Goal: Task Accomplishment & Management: Complete application form

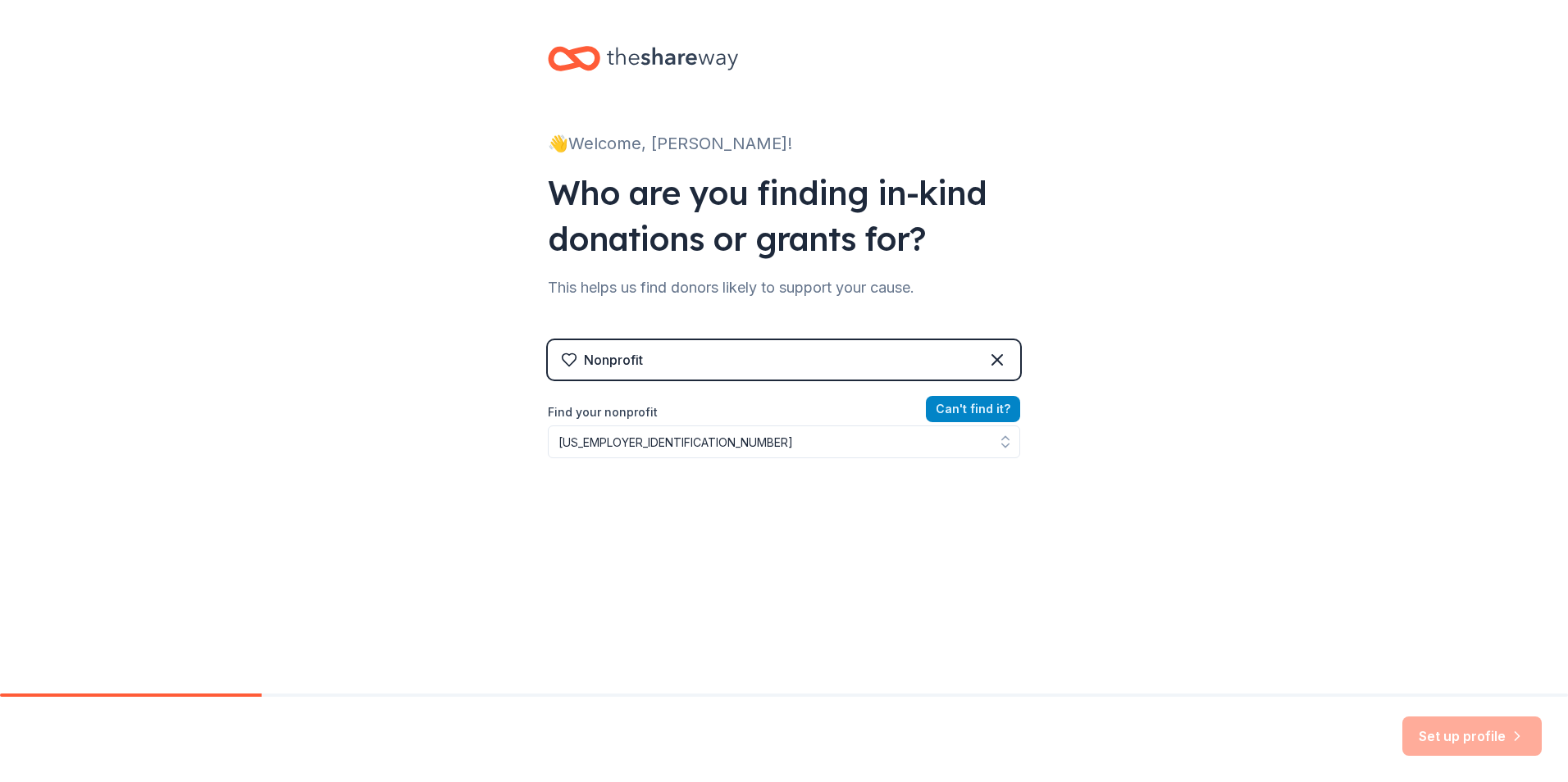
click at [948, 411] on button "Can ' t find it?" at bounding box center [973, 409] width 95 height 26
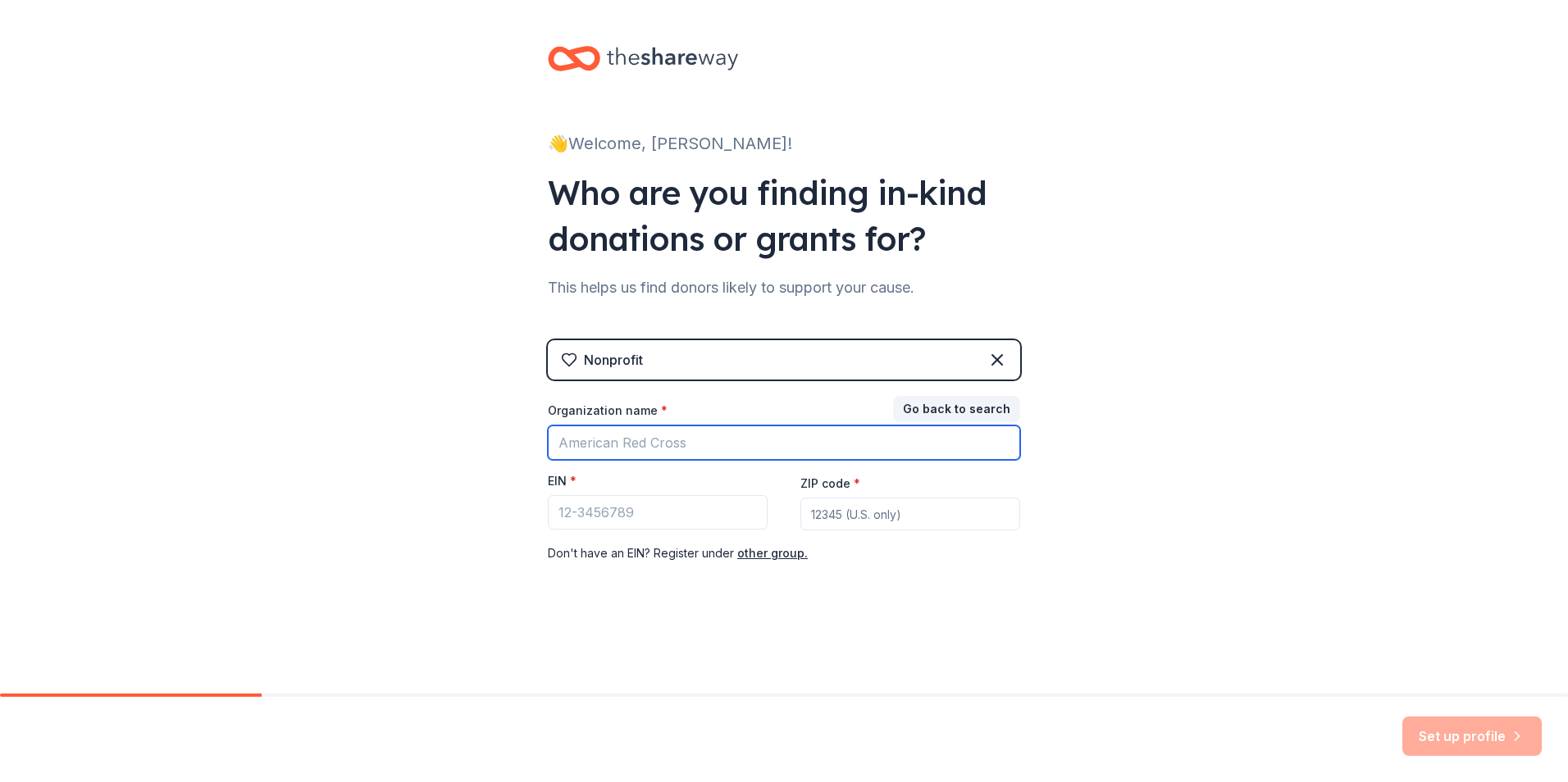
click at [593, 445] on input "Organization name *" at bounding box center [784, 442] width 473 height 34
type input "Scurry County Extension"
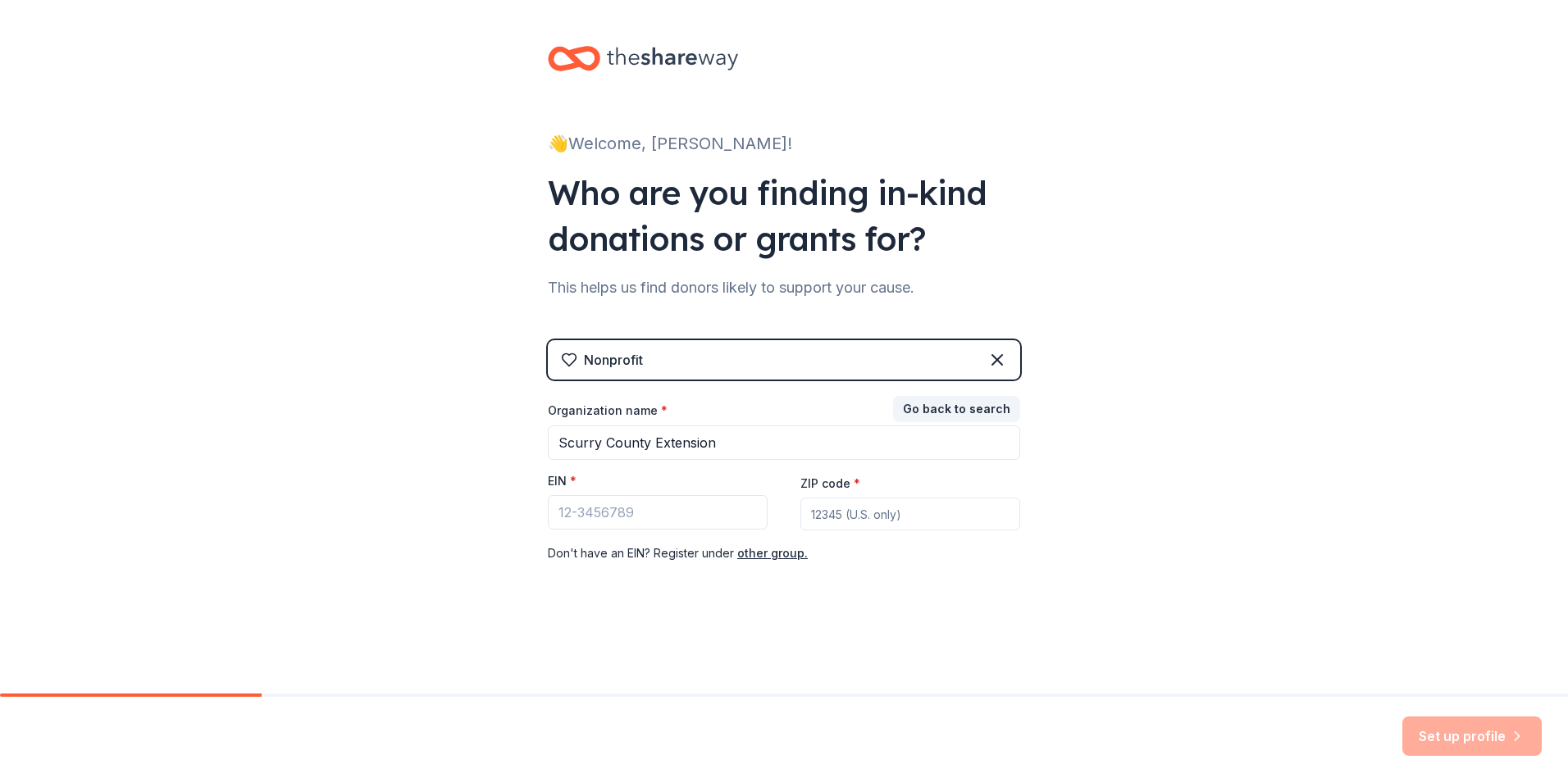
click at [606, 480] on div "EIN *" at bounding box center [658, 485] width 220 height 23
click at [595, 515] on input "EIN *" at bounding box center [658, 512] width 220 height 34
type input "[US_EMPLOYER_IDENTIFICATION_NUMBER]"
type input "79549"
click at [1434, 742] on button "Set up profile" at bounding box center [1472, 736] width 139 height 39
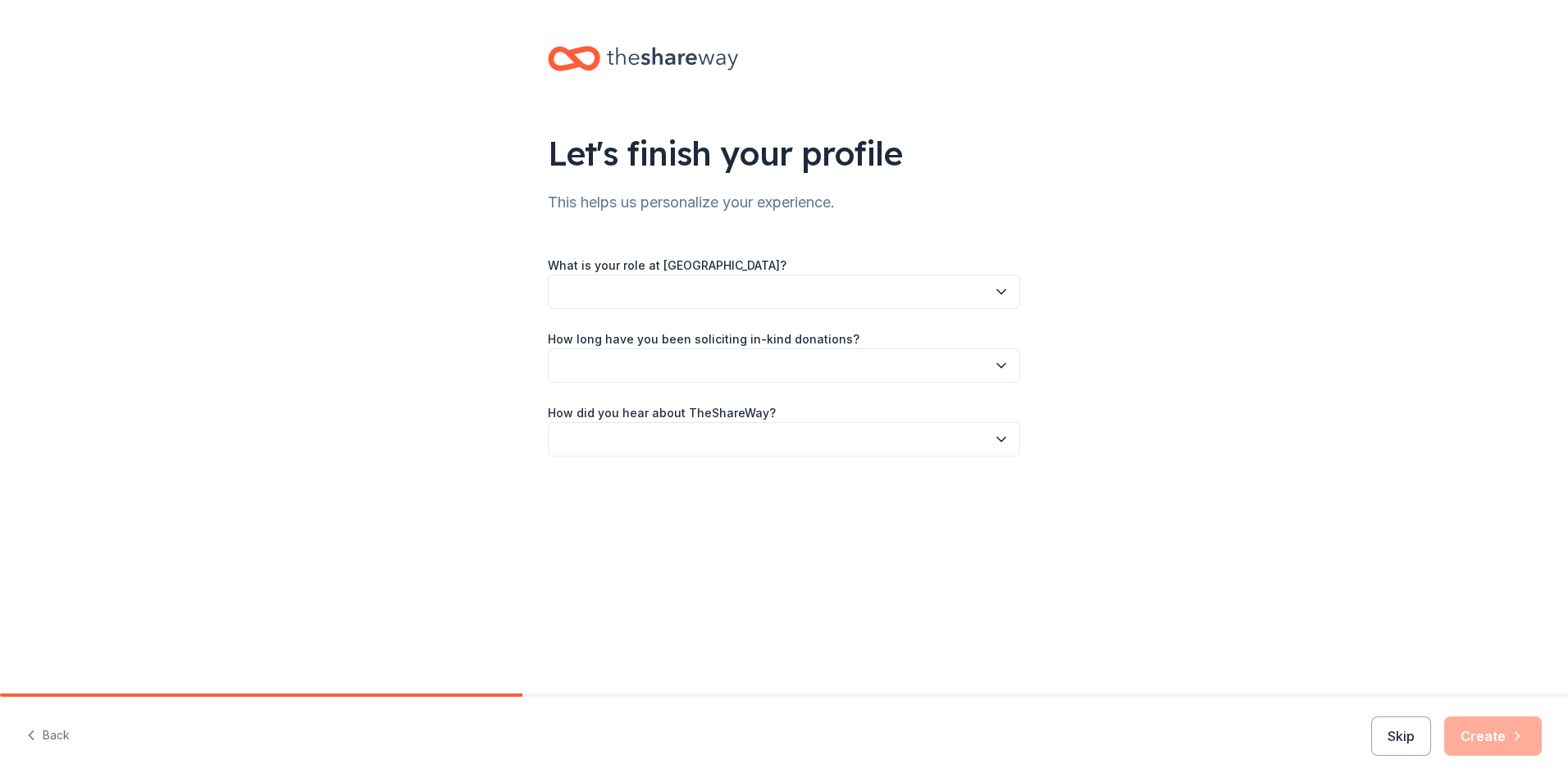
click at [1004, 293] on icon "button" at bounding box center [1001, 293] width 17 height 17
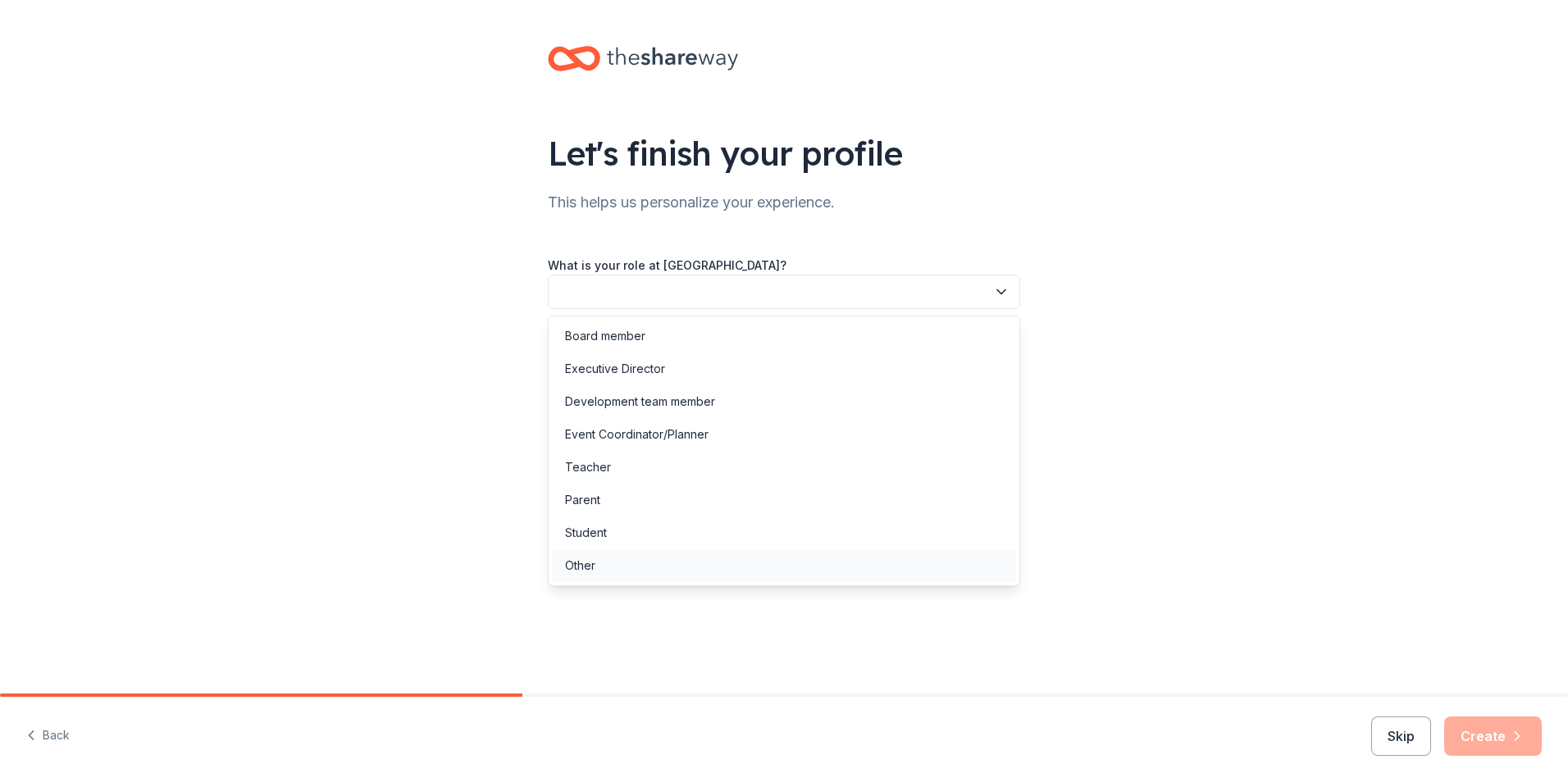
click at [584, 568] on div "Other" at bounding box center [580, 566] width 31 height 20
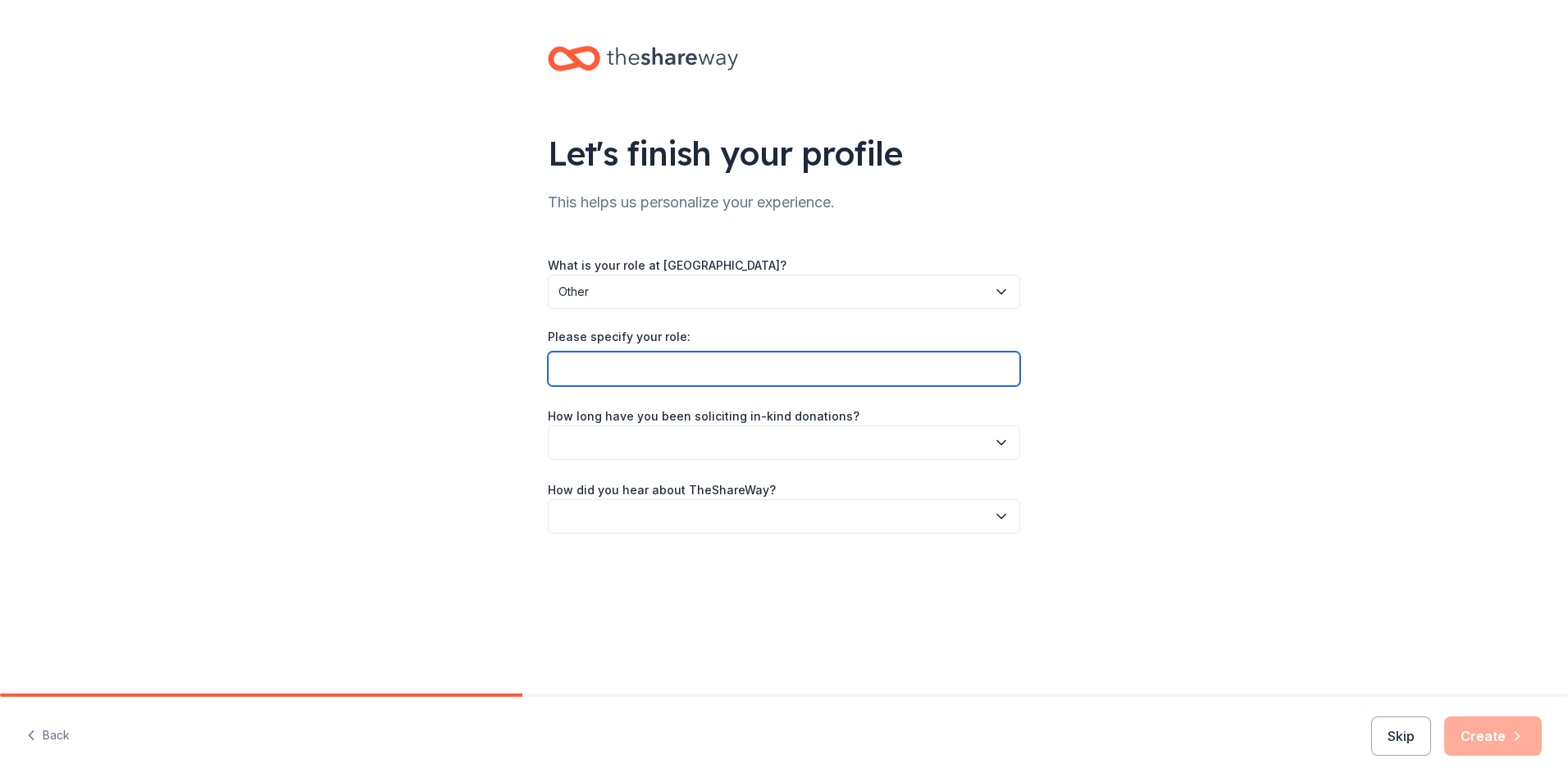
click at [629, 363] on input "Please specify your role:" at bounding box center [784, 369] width 473 height 34
type input "Office Manager"
click at [901, 439] on button "button" at bounding box center [784, 442] width 473 height 34
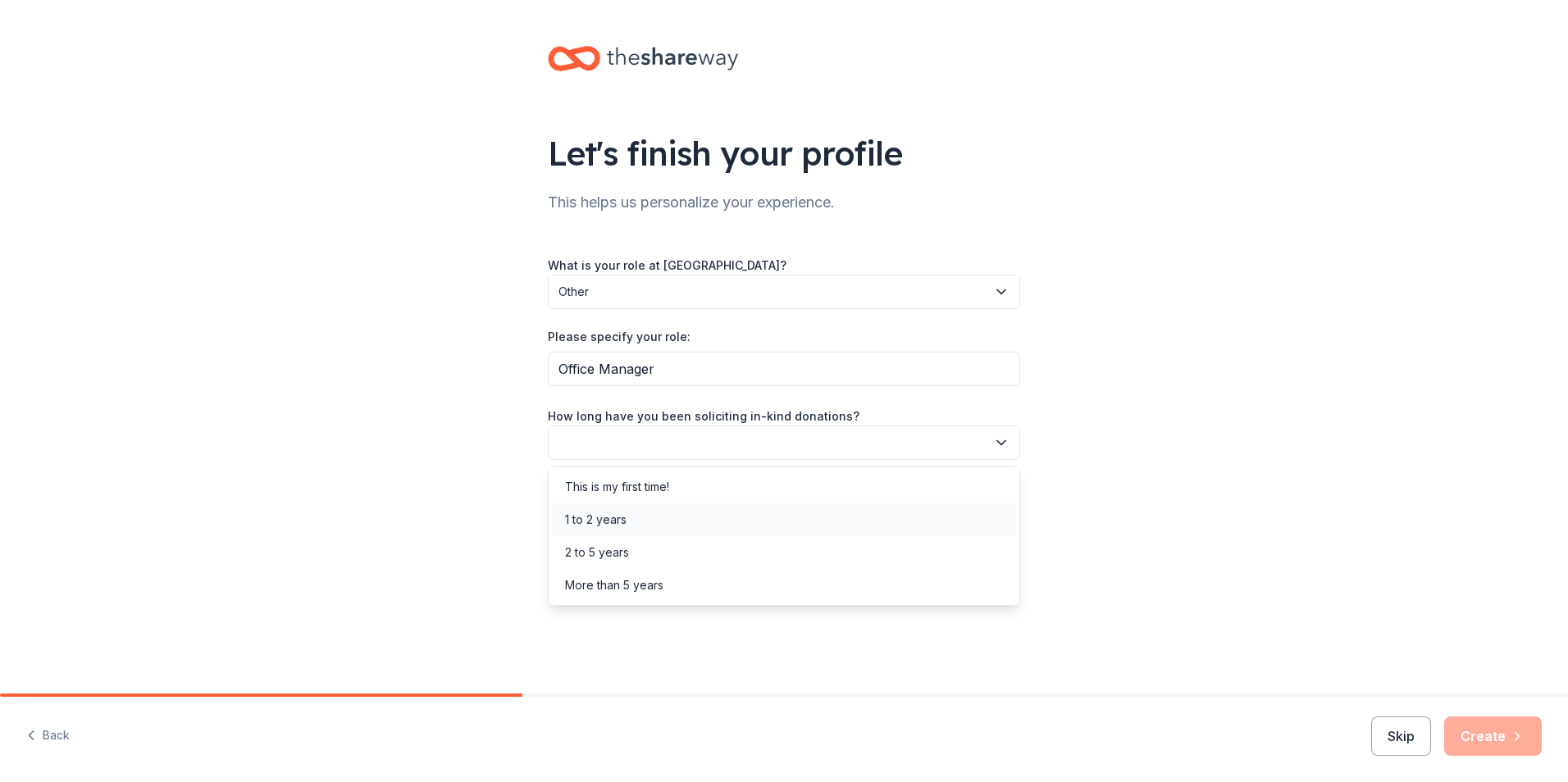
click at [597, 522] on div "1 to 2 years" at bounding box center [595, 519] width 61 height 20
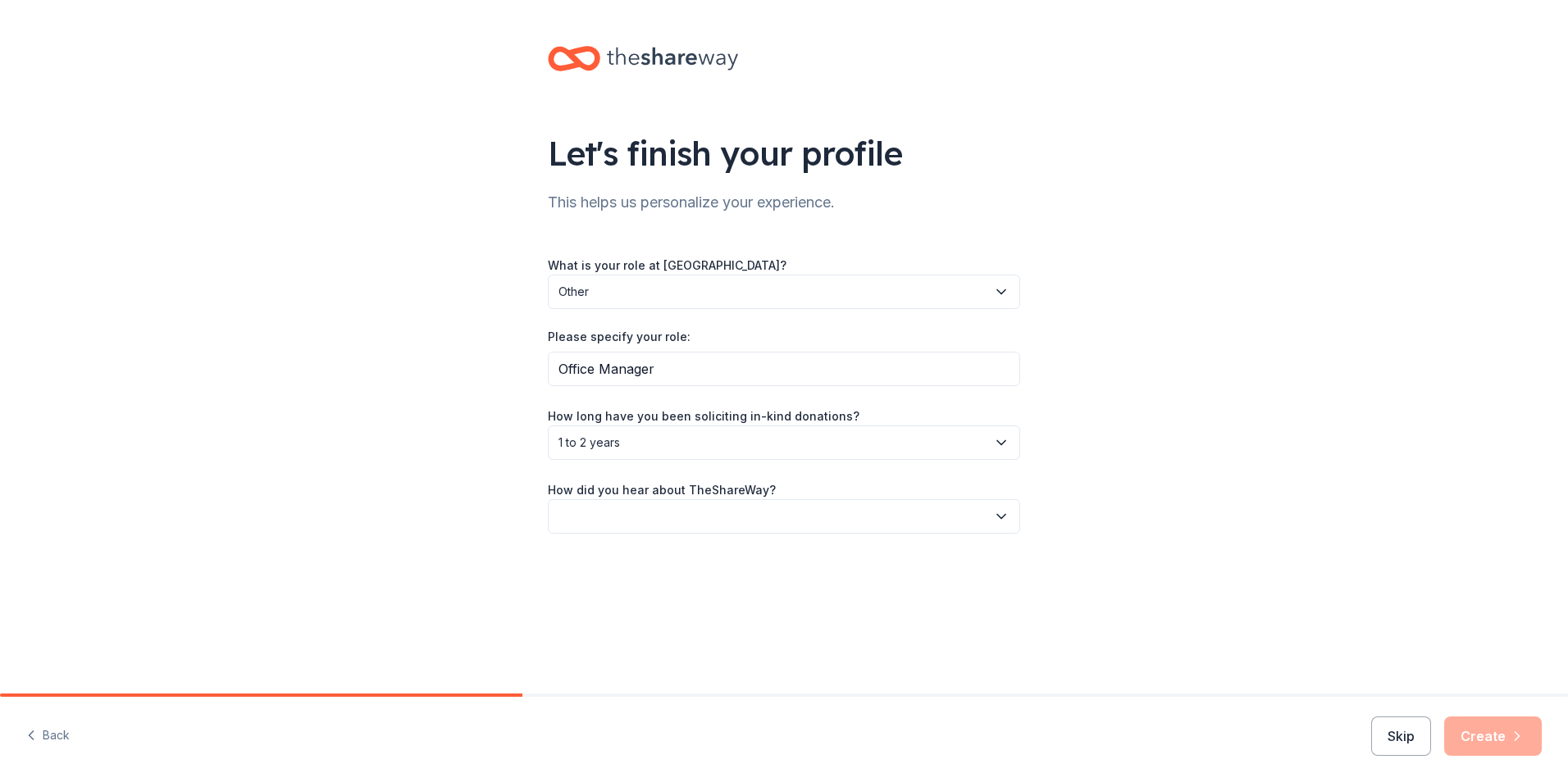
click at [653, 498] on label "How did you hear about TheShareWay?" at bounding box center [661, 490] width 228 height 17
click at [659, 515] on button "button" at bounding box center [784, 516] width 473 height 34
click at [621, 599] on div "Online search" at bounding box center [602, 593] width 74 height 20
click at [1466, 741] on button "Create" at bounding box center [1493, 736] width 98 height 39
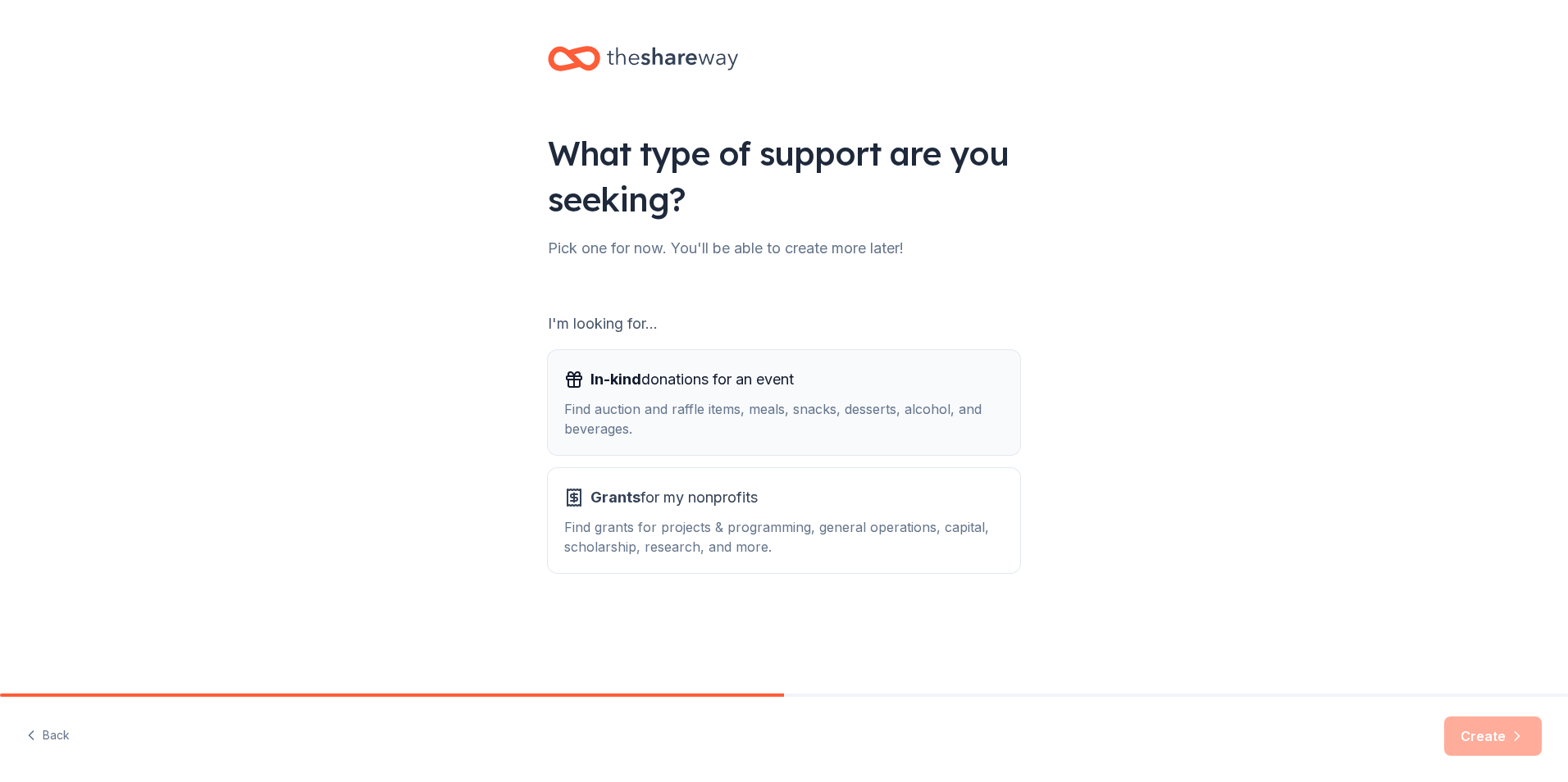
click at [660, 383] on span "In-kind donations for an event" at bounding box center [692, 380] width 203 height 26
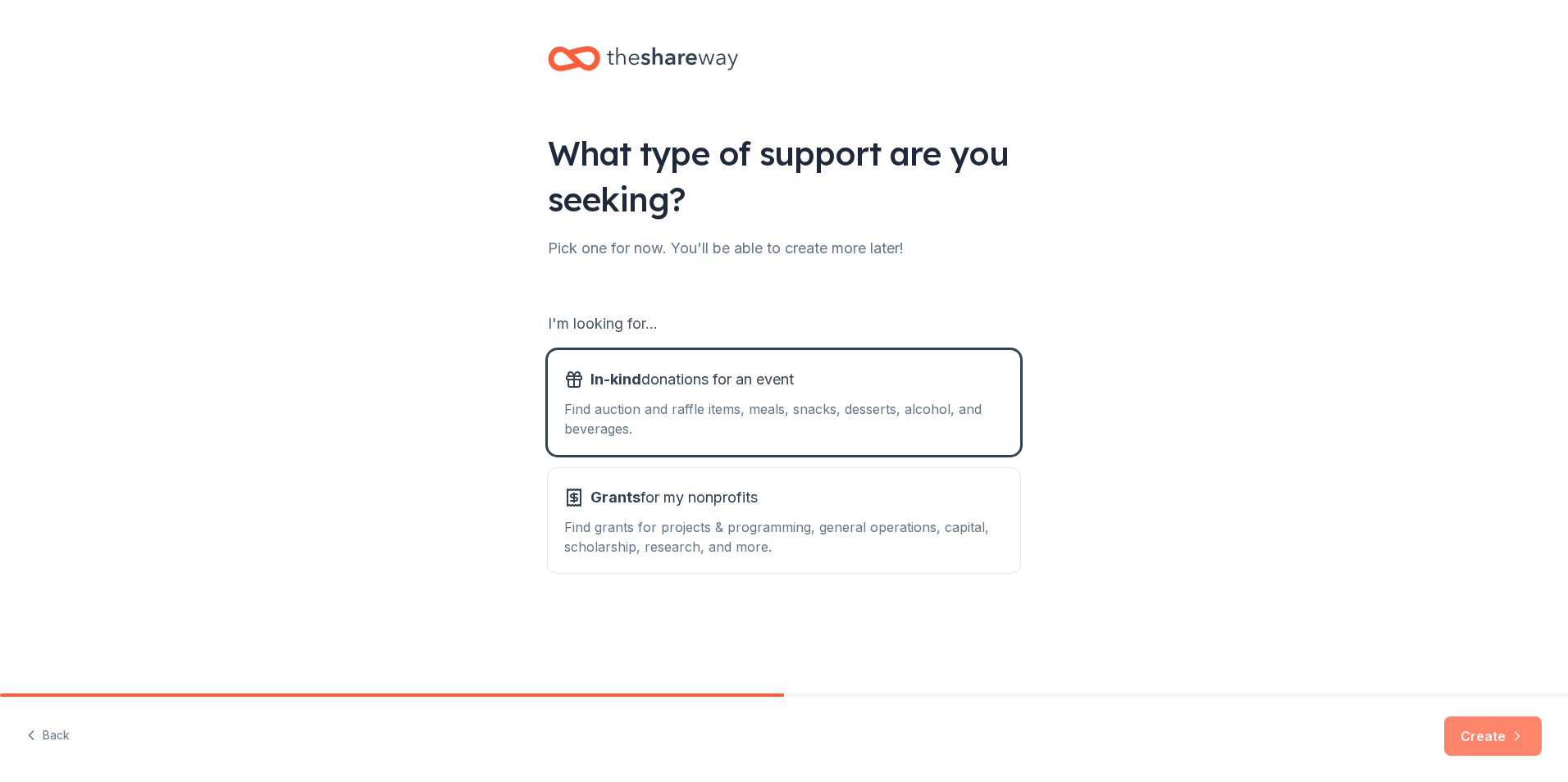
click at [1461, 725] on button "Create" at bounding box center [1493, 736] width 98 height 39
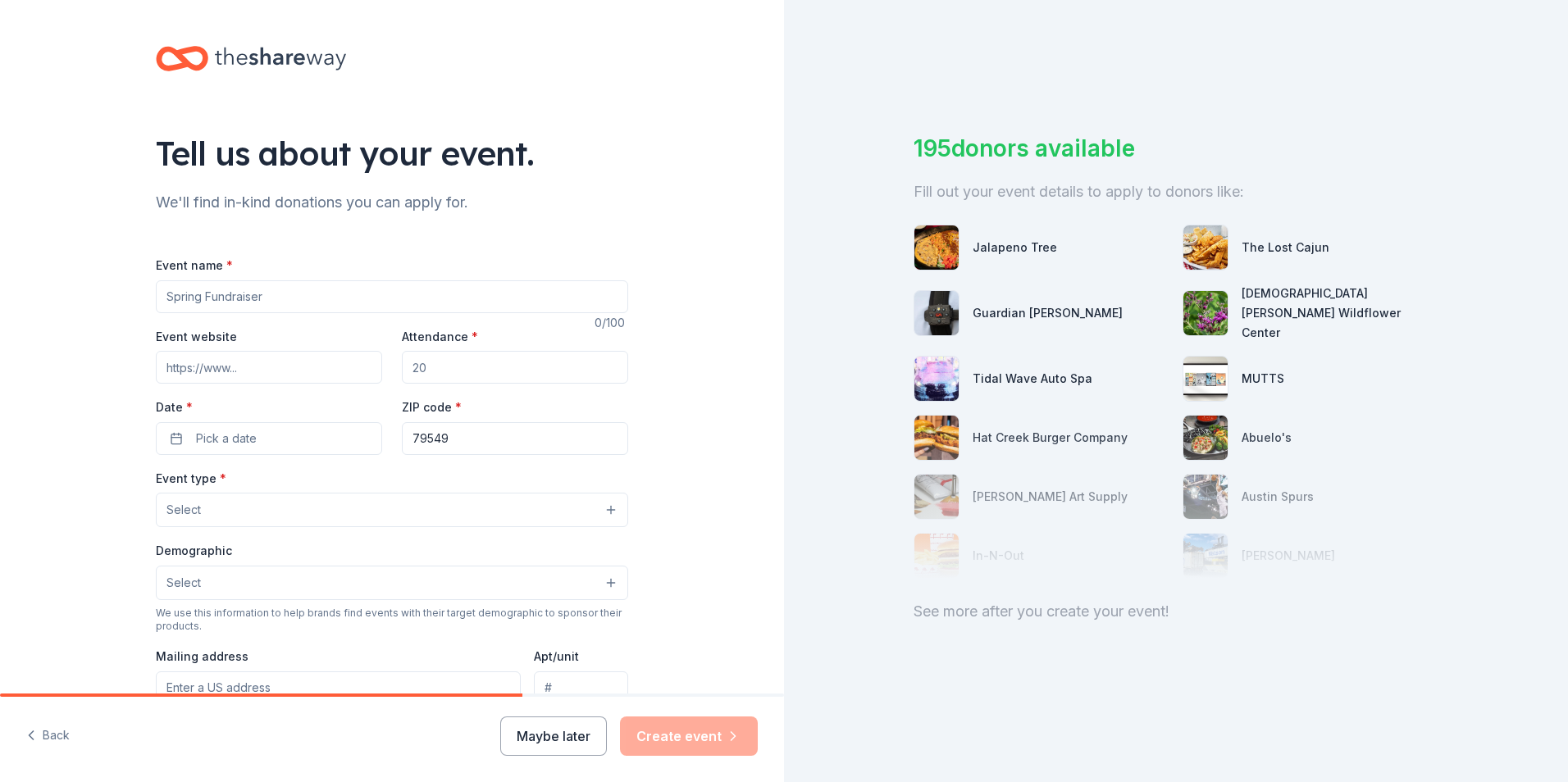
click at [252, 290] on input "Event name *" at bounding box center [392, 296] width 473 height 33
type input "Scurry County 4-H Programing"
click at [232, 449] on button "Pick a date" at bounding box center [269, 438] width 227 height 33
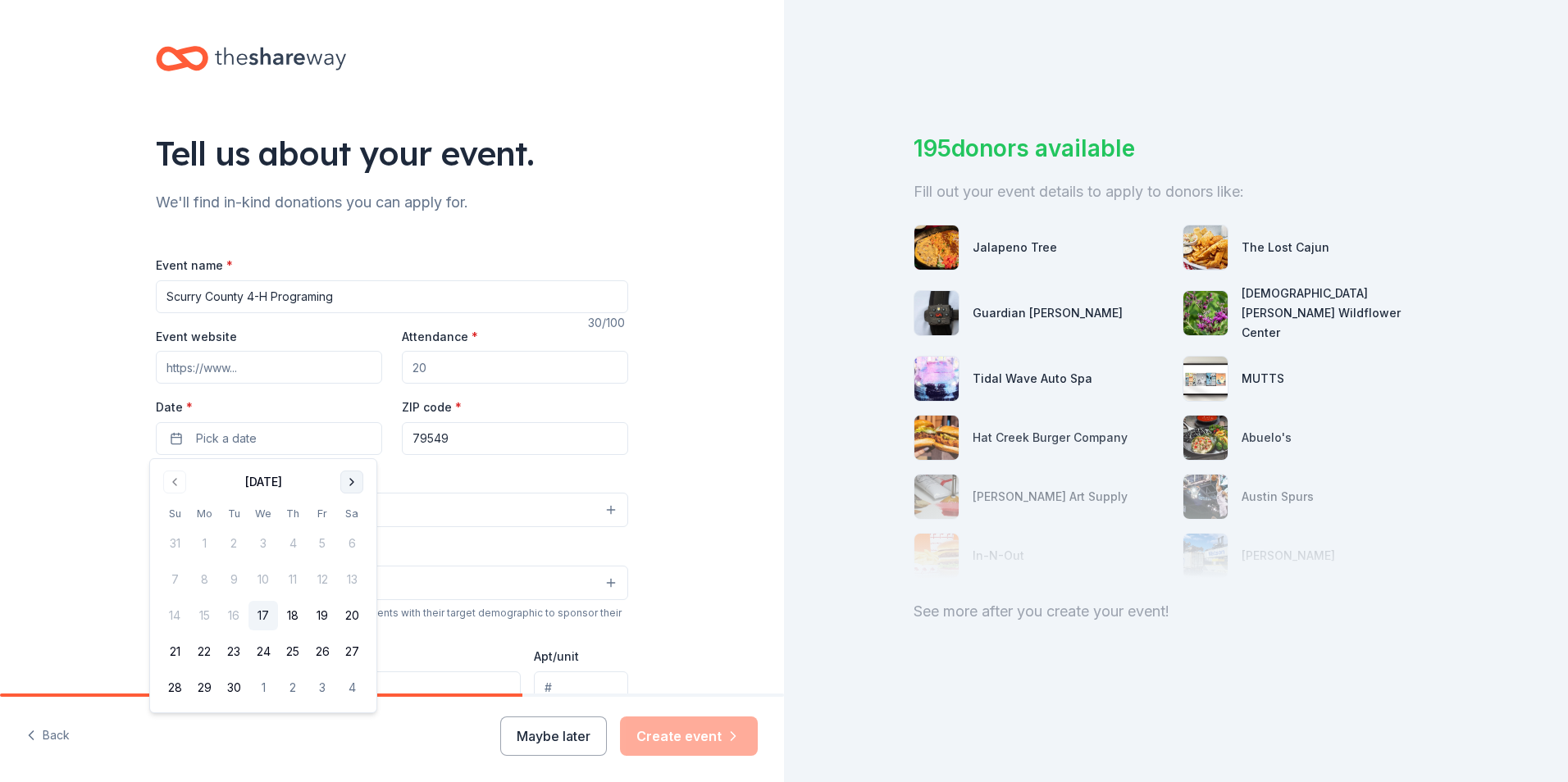
click at [353, 484] on button "Go to next month" at bounding box center [351, 482] width 23 height 23
click at [264, 618] on button "17" at bounding box center [264, 616] width 30 height 30
click at [693, 536] on div "Tell us about your event. We'll find in-kind donations you can apply for. Event…" at bounding box center [392, 545] width 784 height 1091
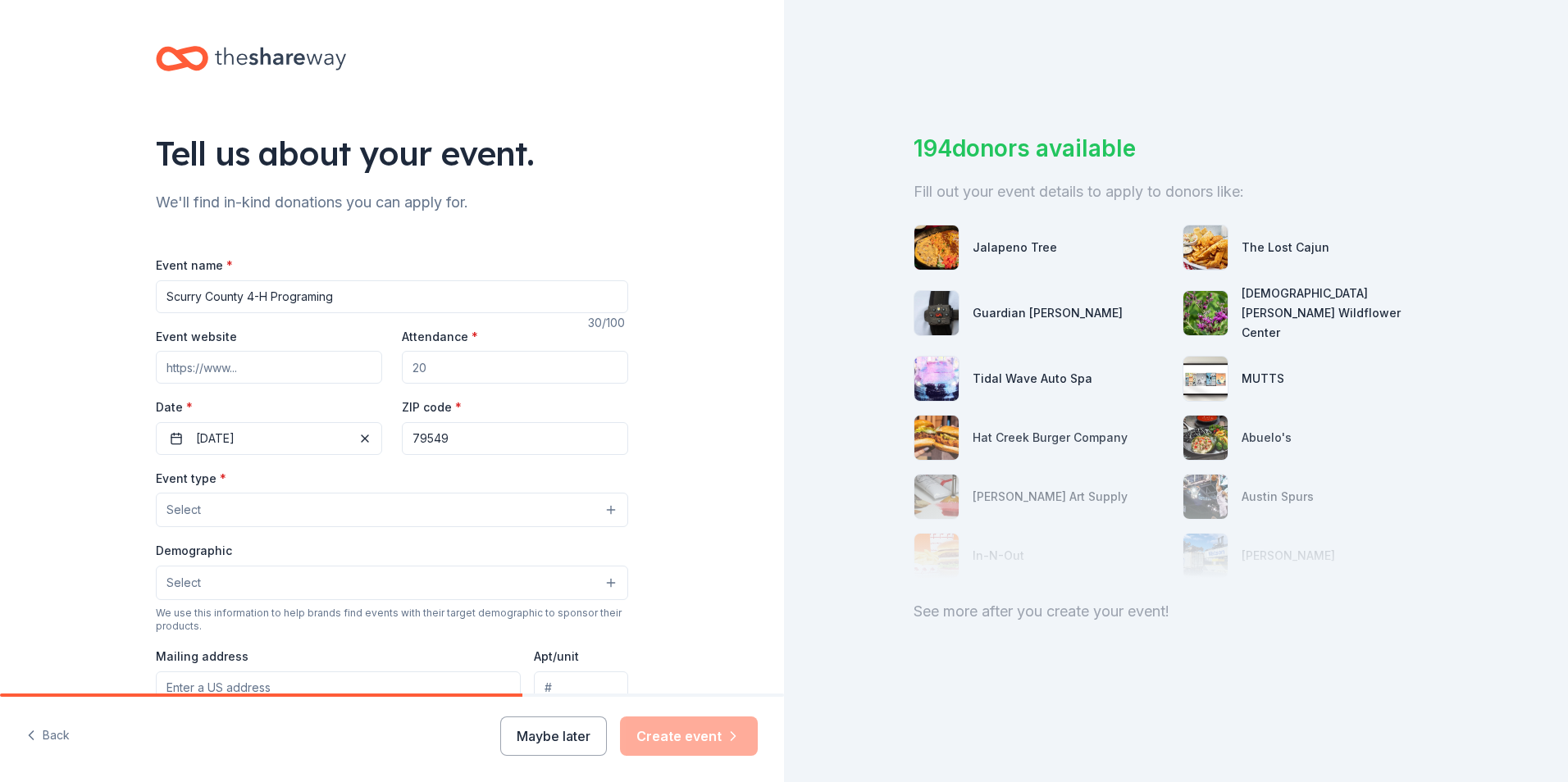
click at [218, 512] on button "Select" at bounding box center [392, 510] width 473 height 34
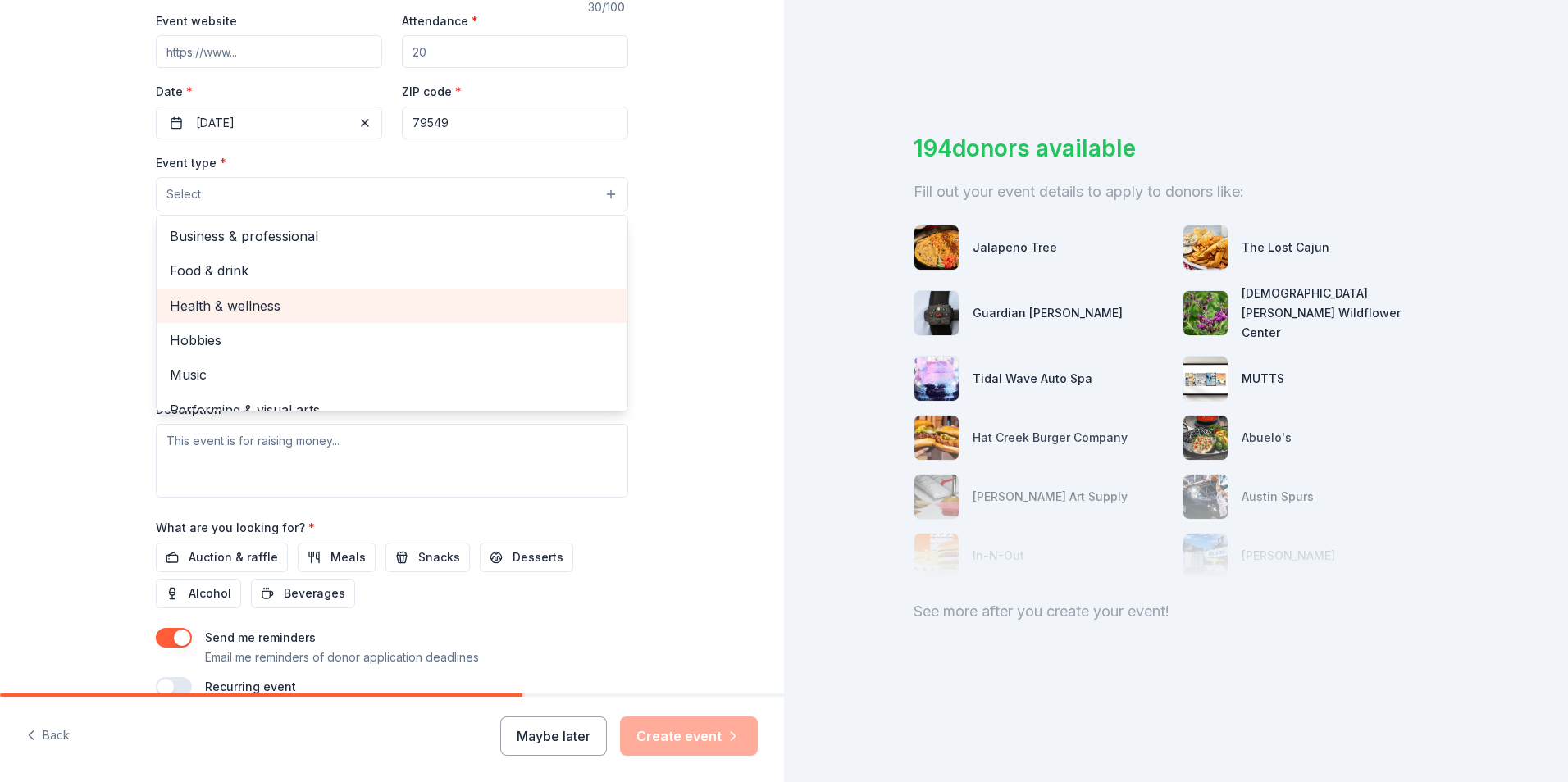
scroll to position [55, 0]
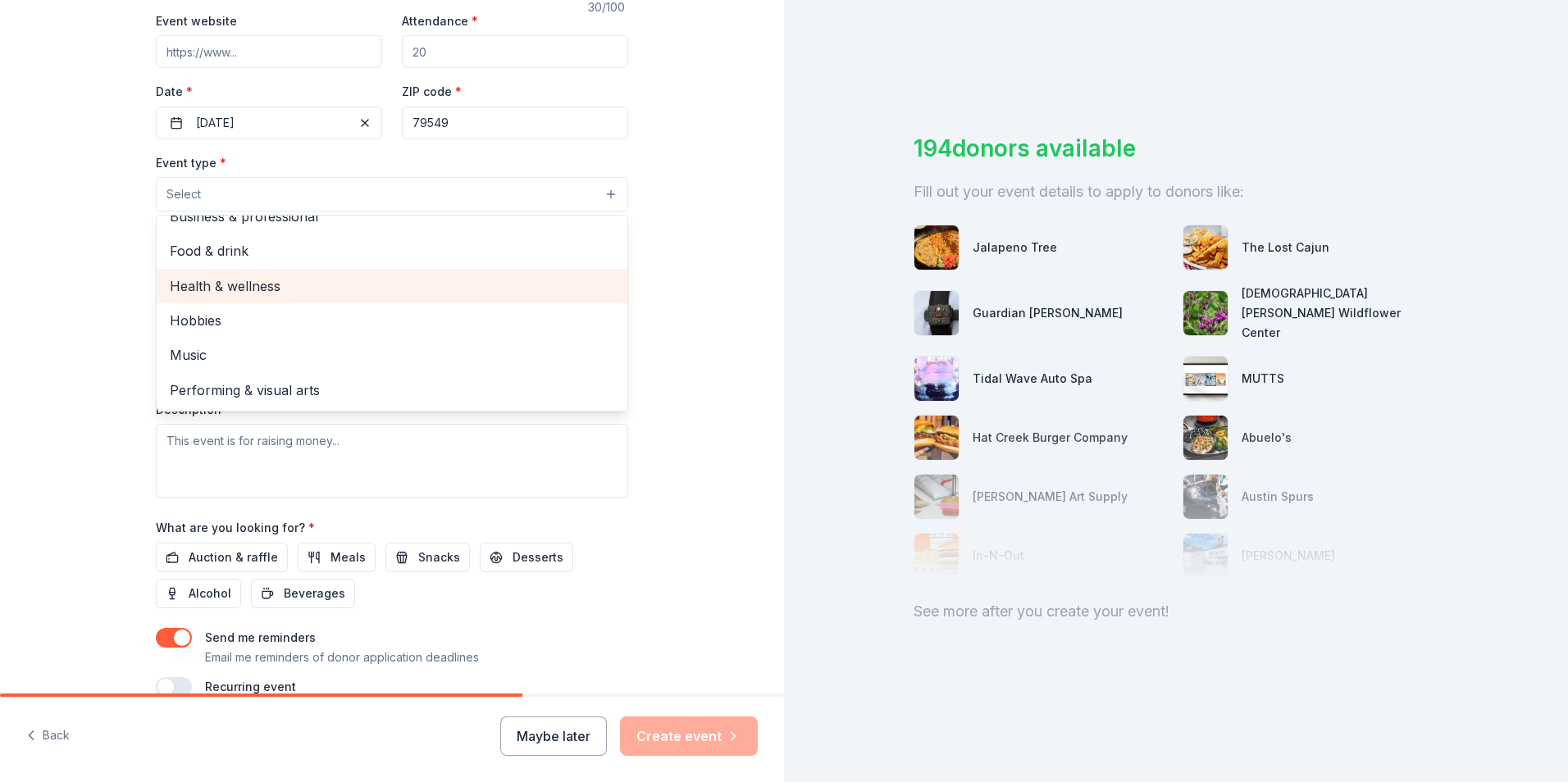
click at [258, 285] on span "Health & wellness" at bounding box center [392, 286] width 445 height 21
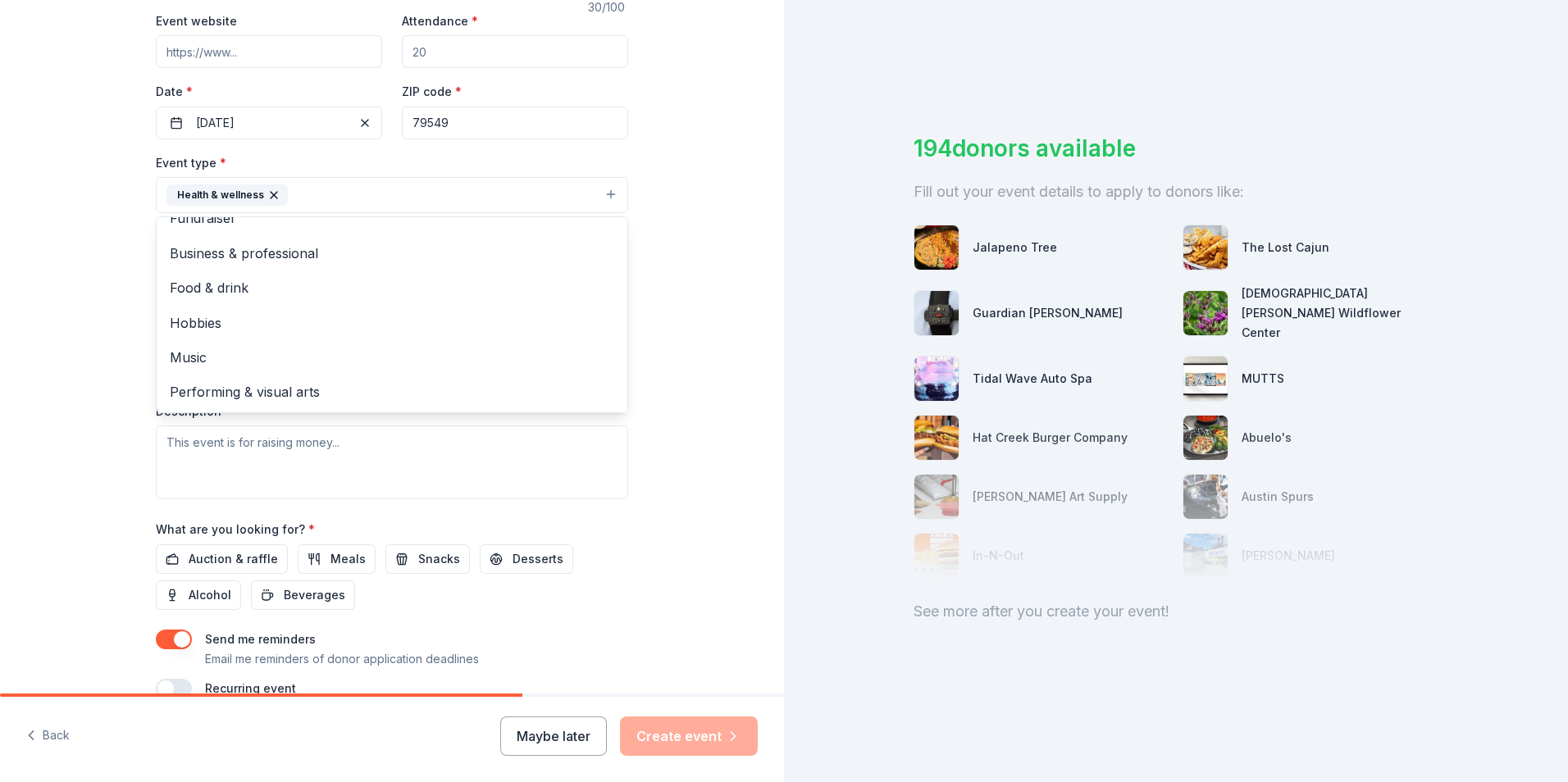
click at [381, 494] on div "Event type * Health & wellness Fundraiser Business & professional Food & drink …" at bounding box center [392, 326] width 473 height 347
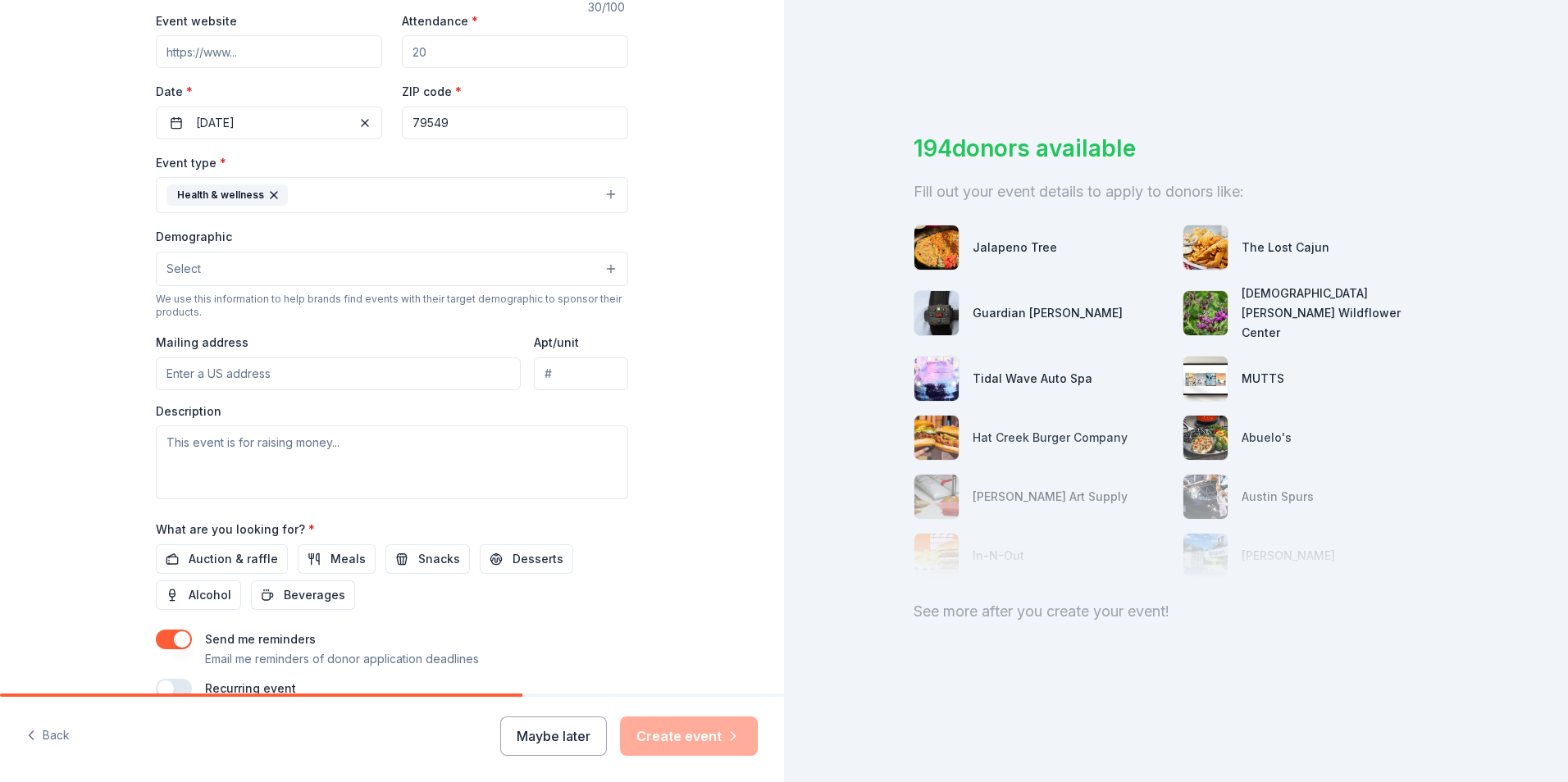
click at [202, 377] on input "Mailing address" at bounding box center [338, 373] width 365 height 33
type input "[STREET_ADDRESS]"
type input "[PERSON_NAME]"
click at [226, 461] on textarea at bounding box center [392, 462] width 473 height 73
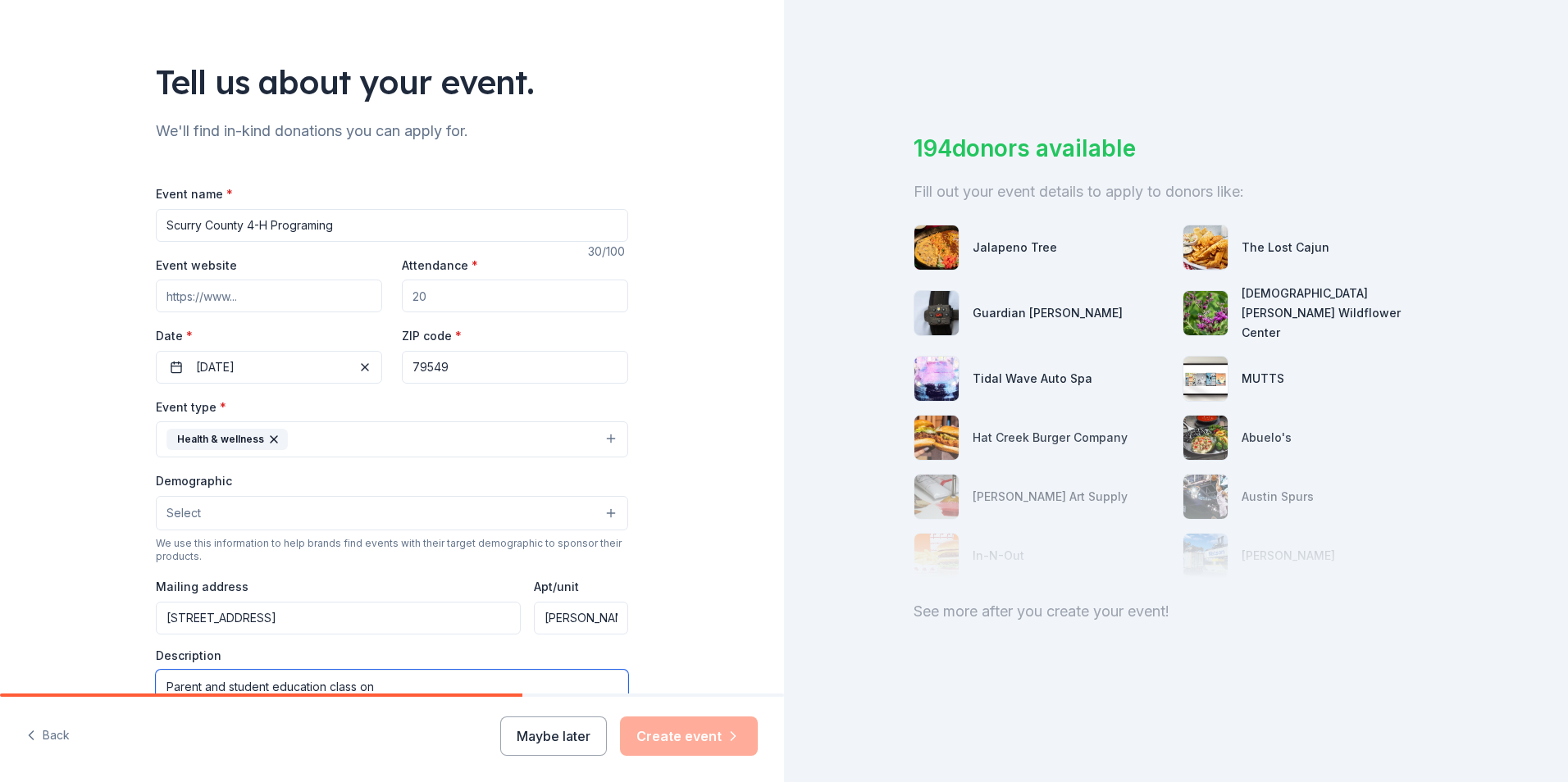
scroll to position [70, 0]
type textarea "Parent and student education class on"
drag, startPoint x: 229, startPoint y: 221, endPoint x: 264, endPoint y: 228, distance: 35.7
click at [233, 224] on input "Scurry County 4-H Programing" at bounding box center [392, 227] width 473 height 33
drag, startPoint x: 349, startPoint y: 226, endPoint x: 6, endPoint y: 232, distance: 343.1
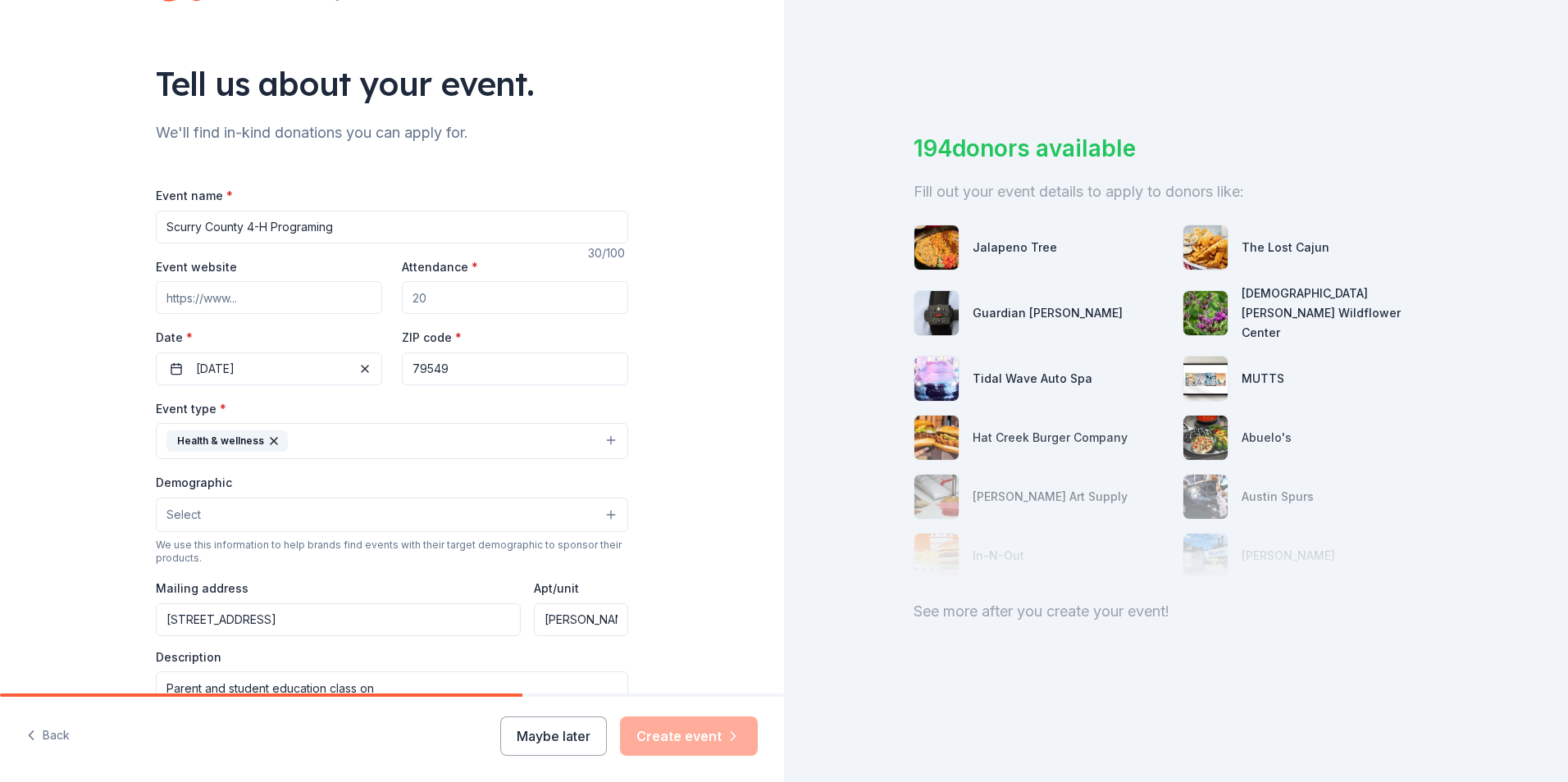
click at [6, 232] on div "Tell us about your event. We'll find in-kind donations you can apply for. Event…" at bounding box center [392, 476] width 784 height 1093
type input "Kid's Crockin' with Parents"
drag, startPoint x: 417, startPoint y: 305, endPoint x: 360, endPoint y: 398, distance: 109.1
click at [415, 304] on input "Attendance *" at bounding box center [516, 297] width 227 height 33
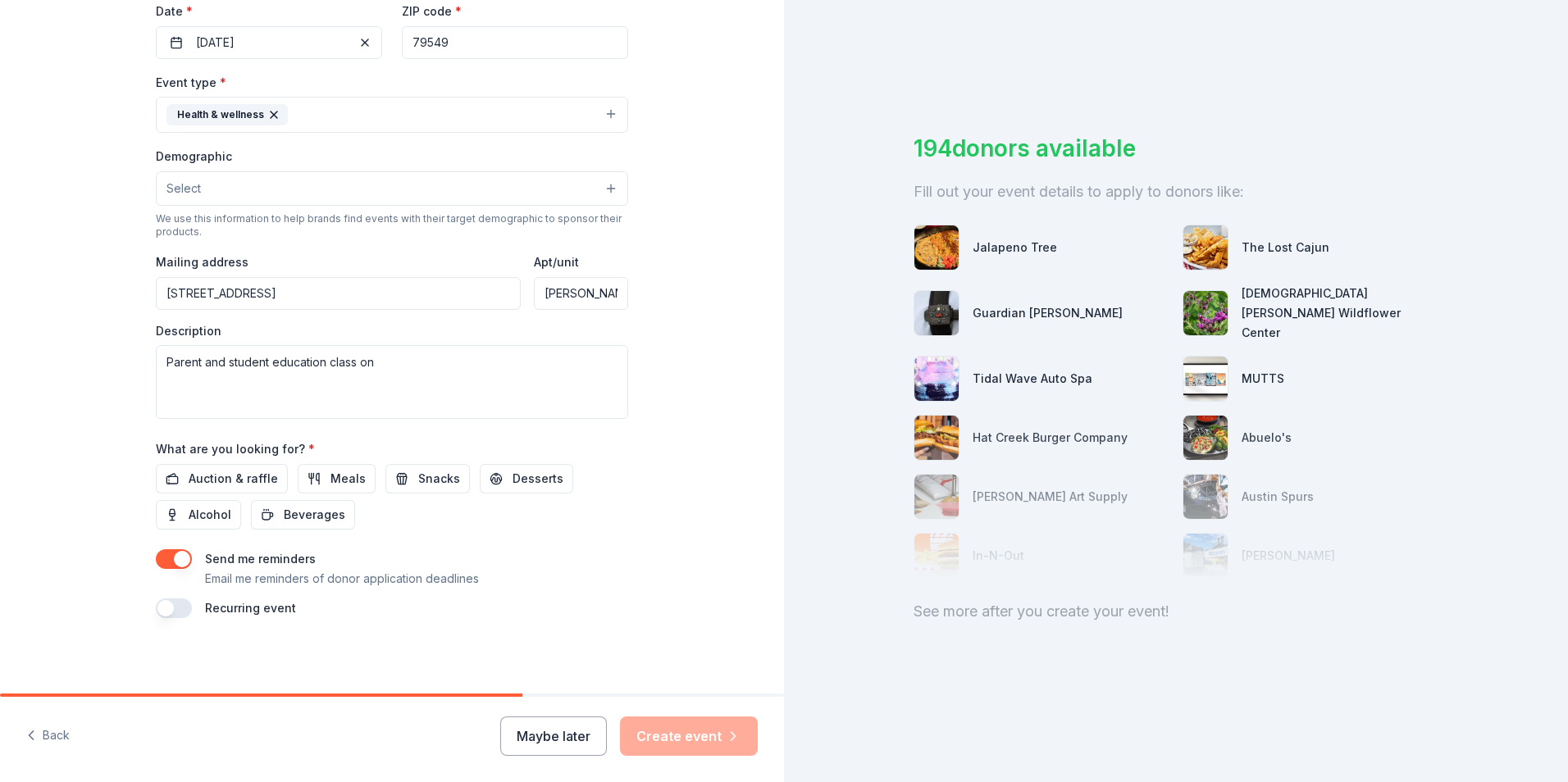
scroll to position [398, 0]
type input "40"
click at [209, 377] on textarea "Parent and student education class on" at bounding box center [392, 380] width 473 height 73
type textarea "n"
click at [242, 199] on button "Select" at bounding box center [392, 187] width 473 height 34
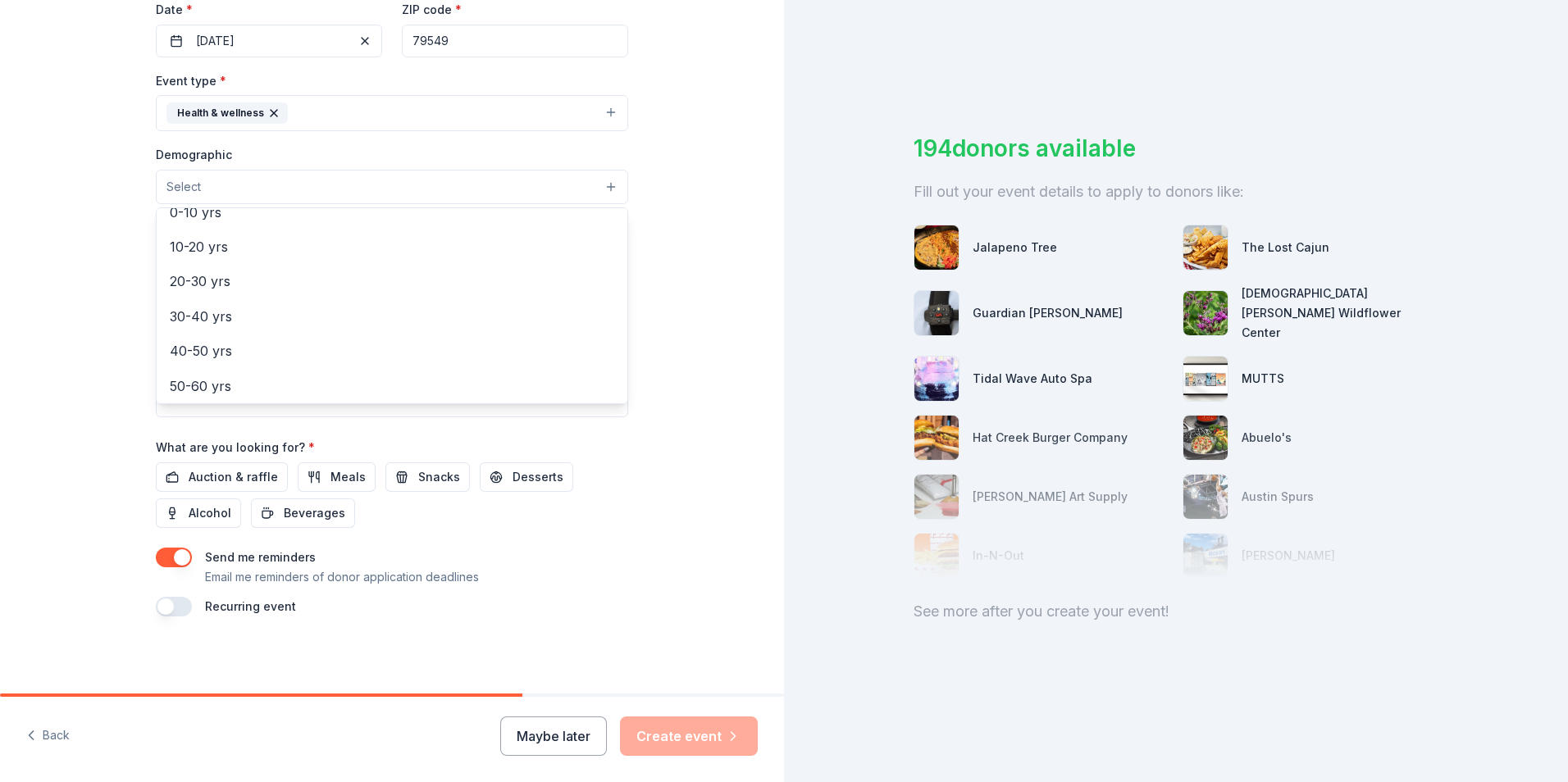
scroll to position [0, 0]
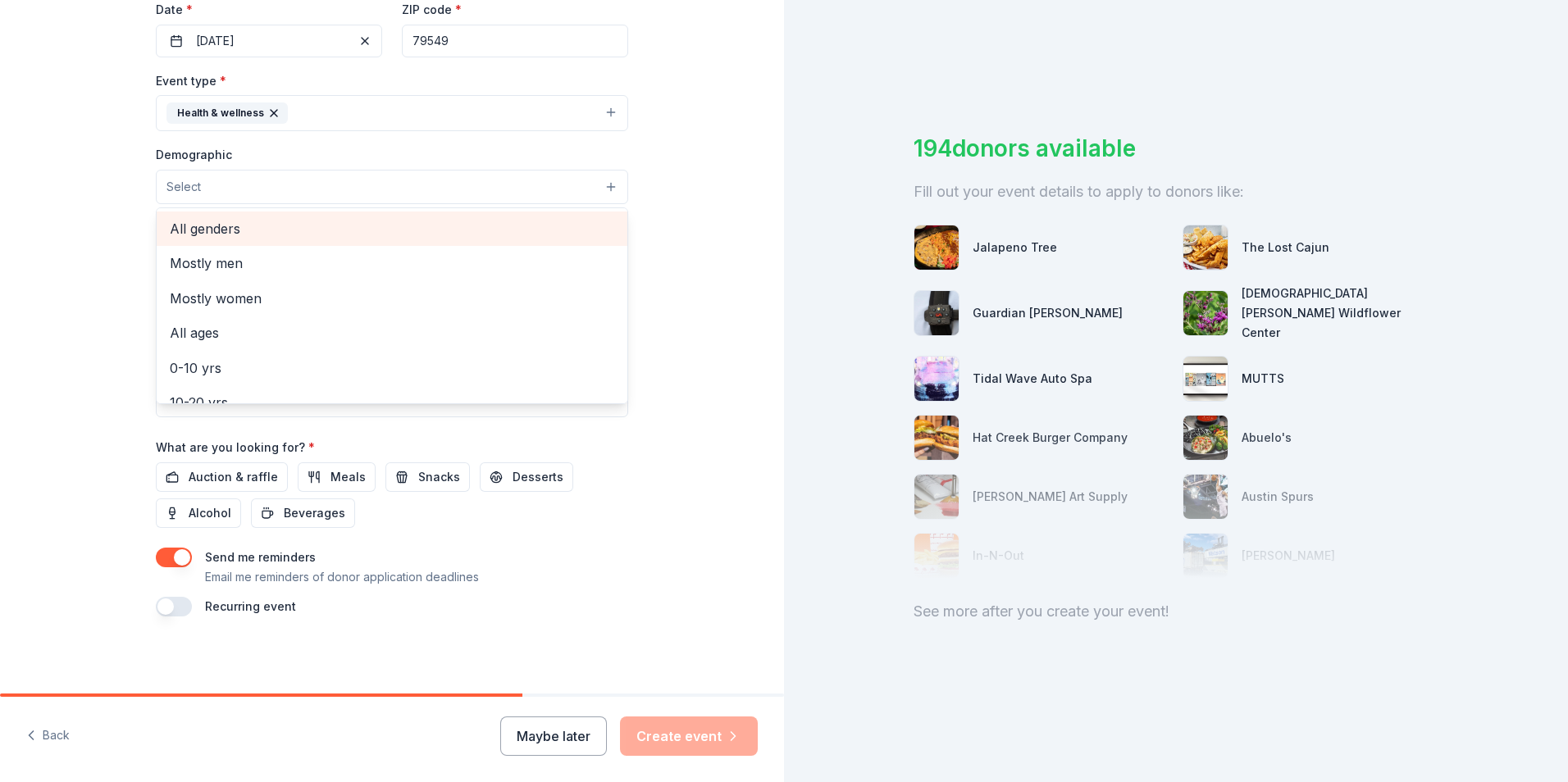
click at [218, 229] on span "All genders" at bounding box center [392, 228] width 445 height 21
click at [271, 189] on button "All genders" at bounding box center [392, 188] width 473 height 36
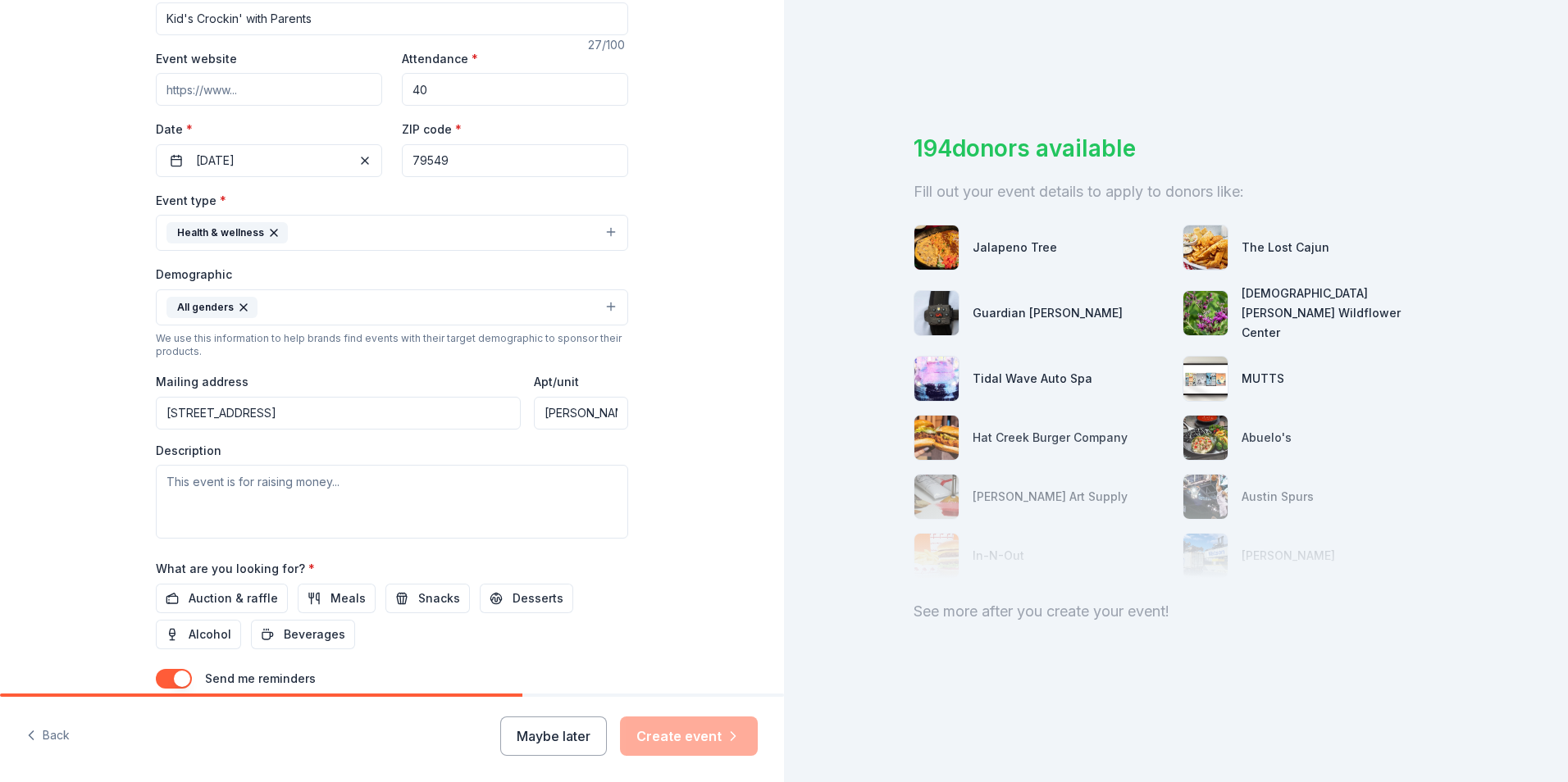
scroll to position [234, 0]
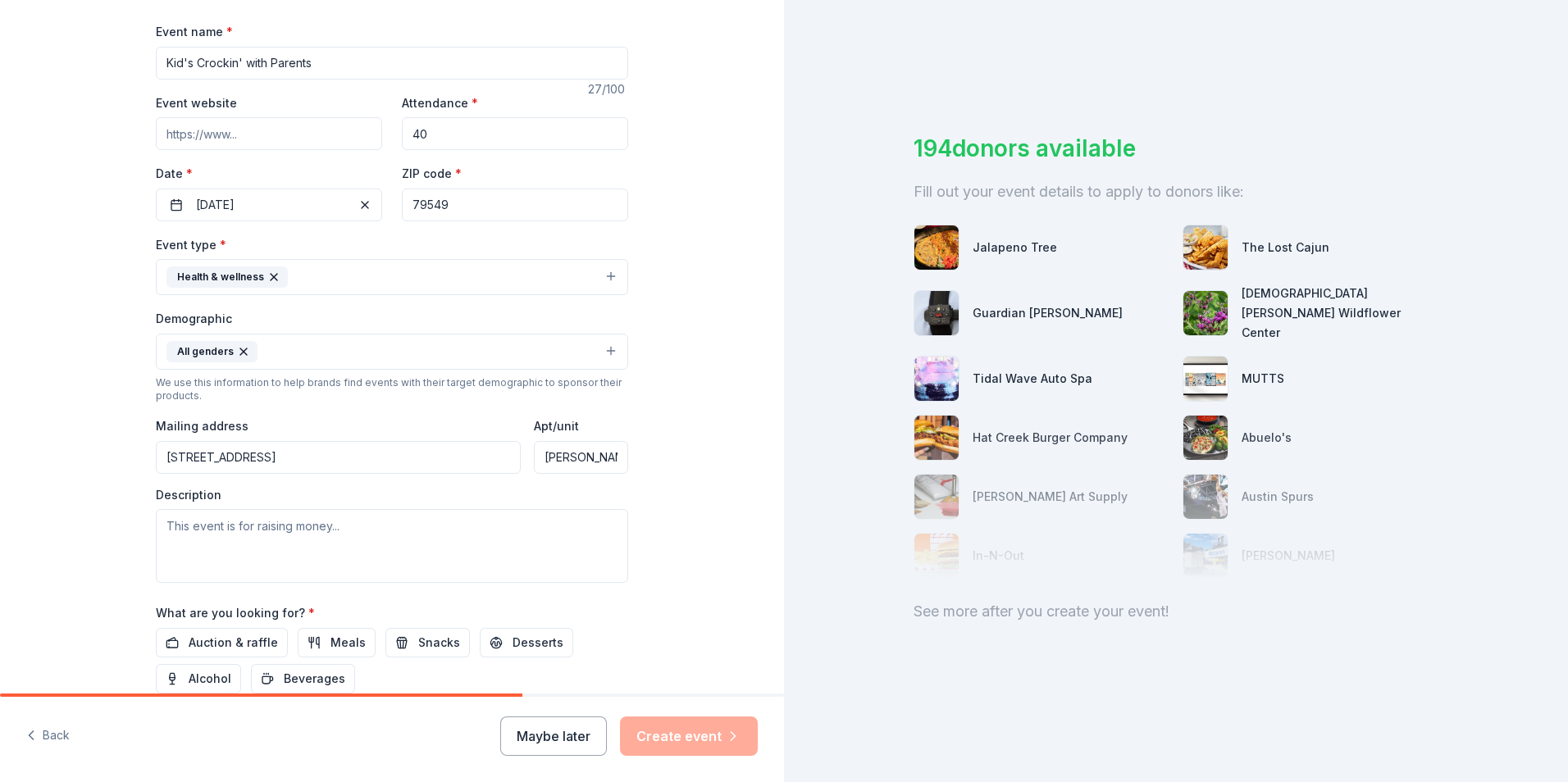
click at [160, 396] on div "We use this information to help brands find events with their target demographi…" at bounding box center [392, 389] width 473 height 26
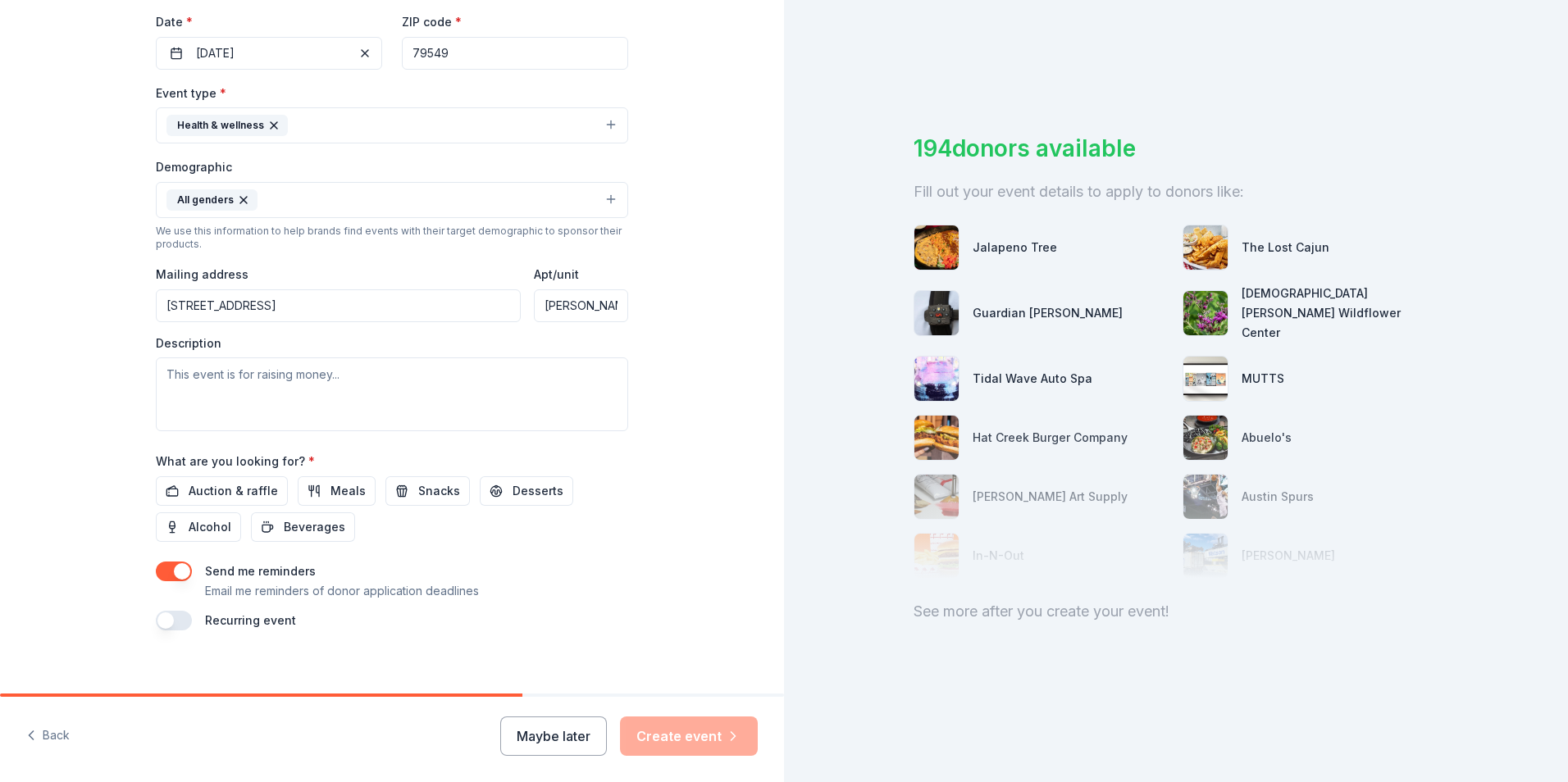
scroll to position [398, 0]
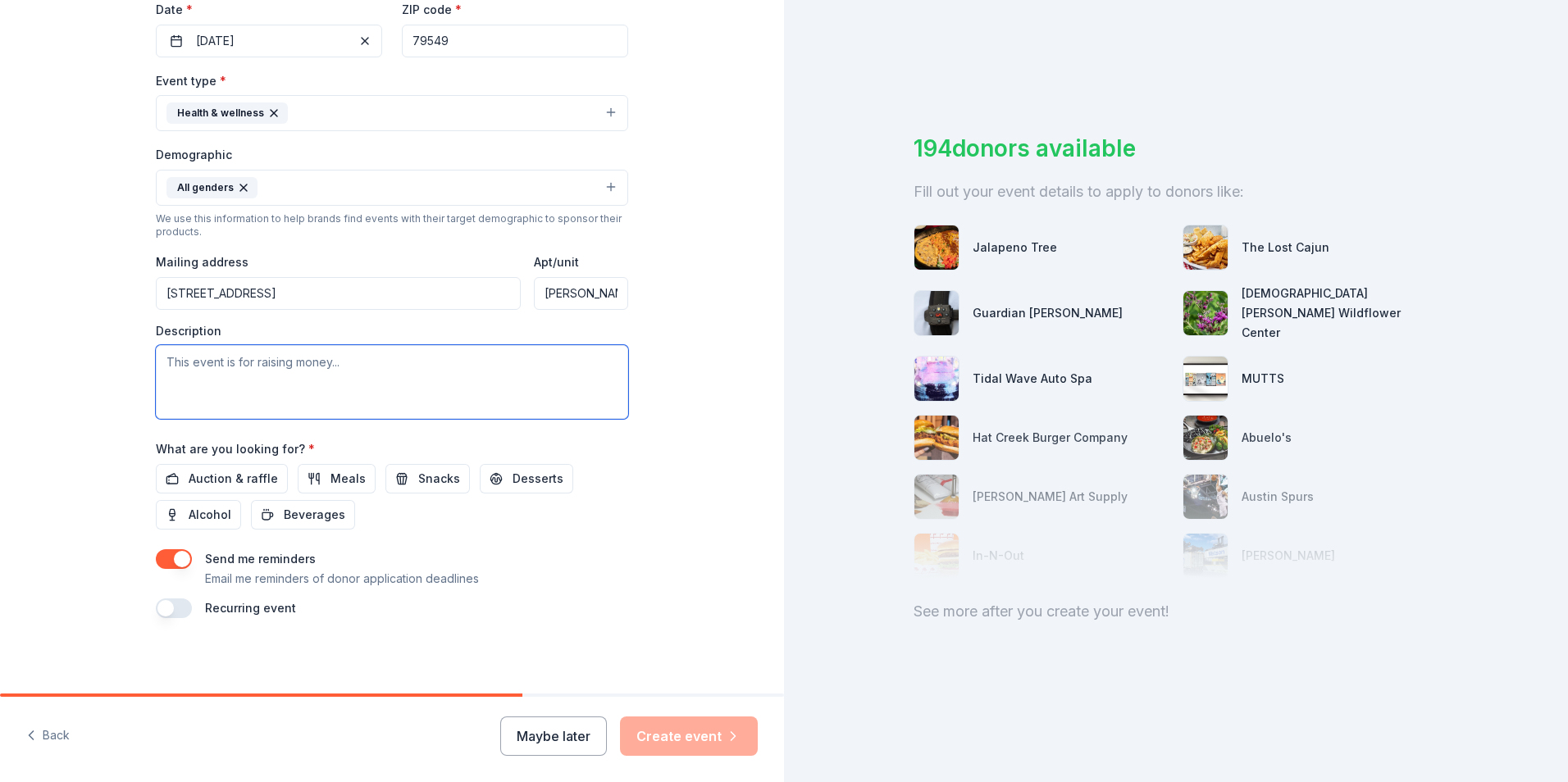
click at [166, 369] on textarea at bounding box center [392, 382] width 473 height 73
type textarea "r"
click at [288, 382] on textarea at bounding box center [392, 382] width 473 height 73
paste textarea "A crockpot is an excellent way to make slow cooker meals for kids. It can be ha…"
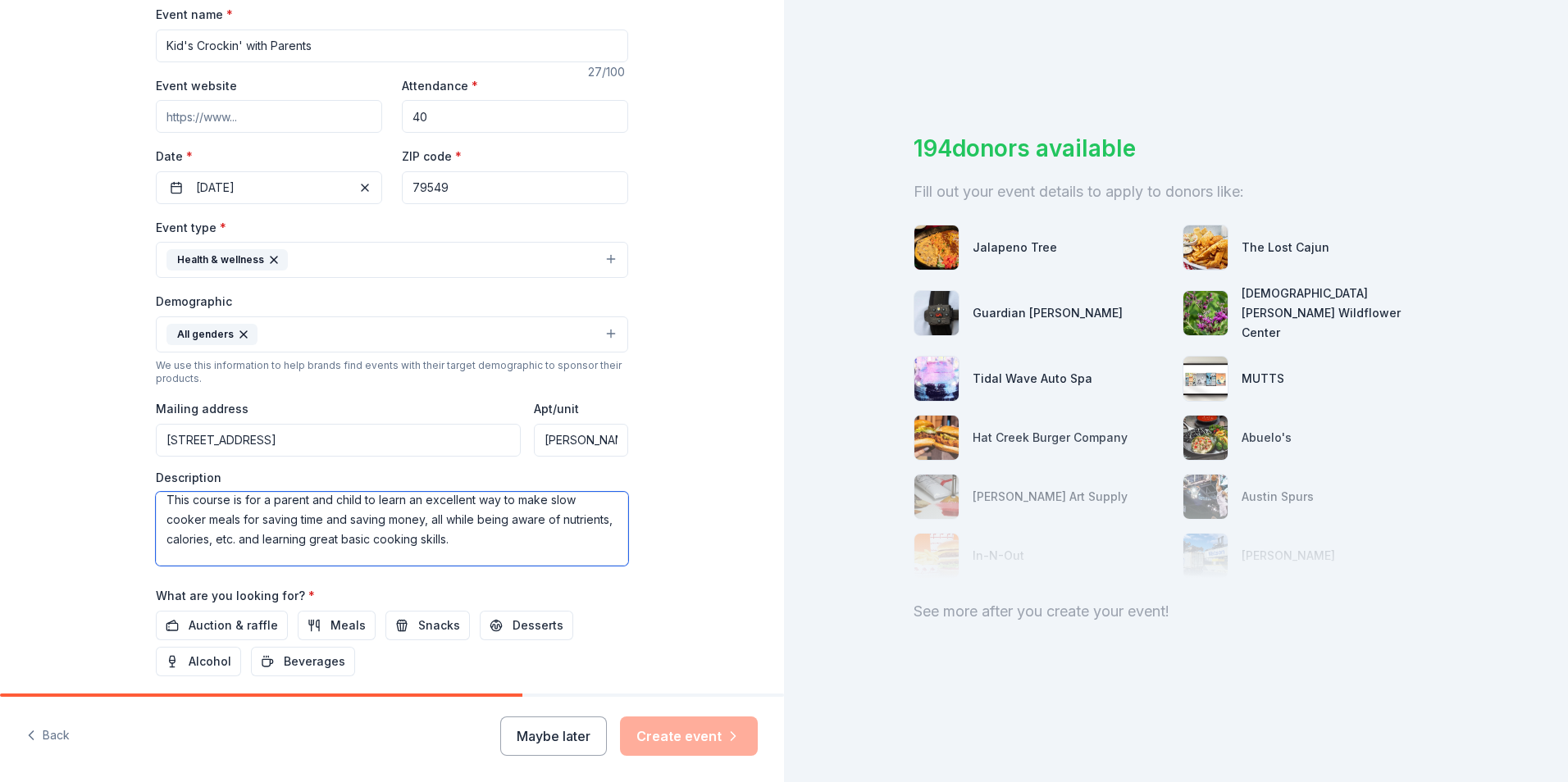
scroll to position [401, 0]
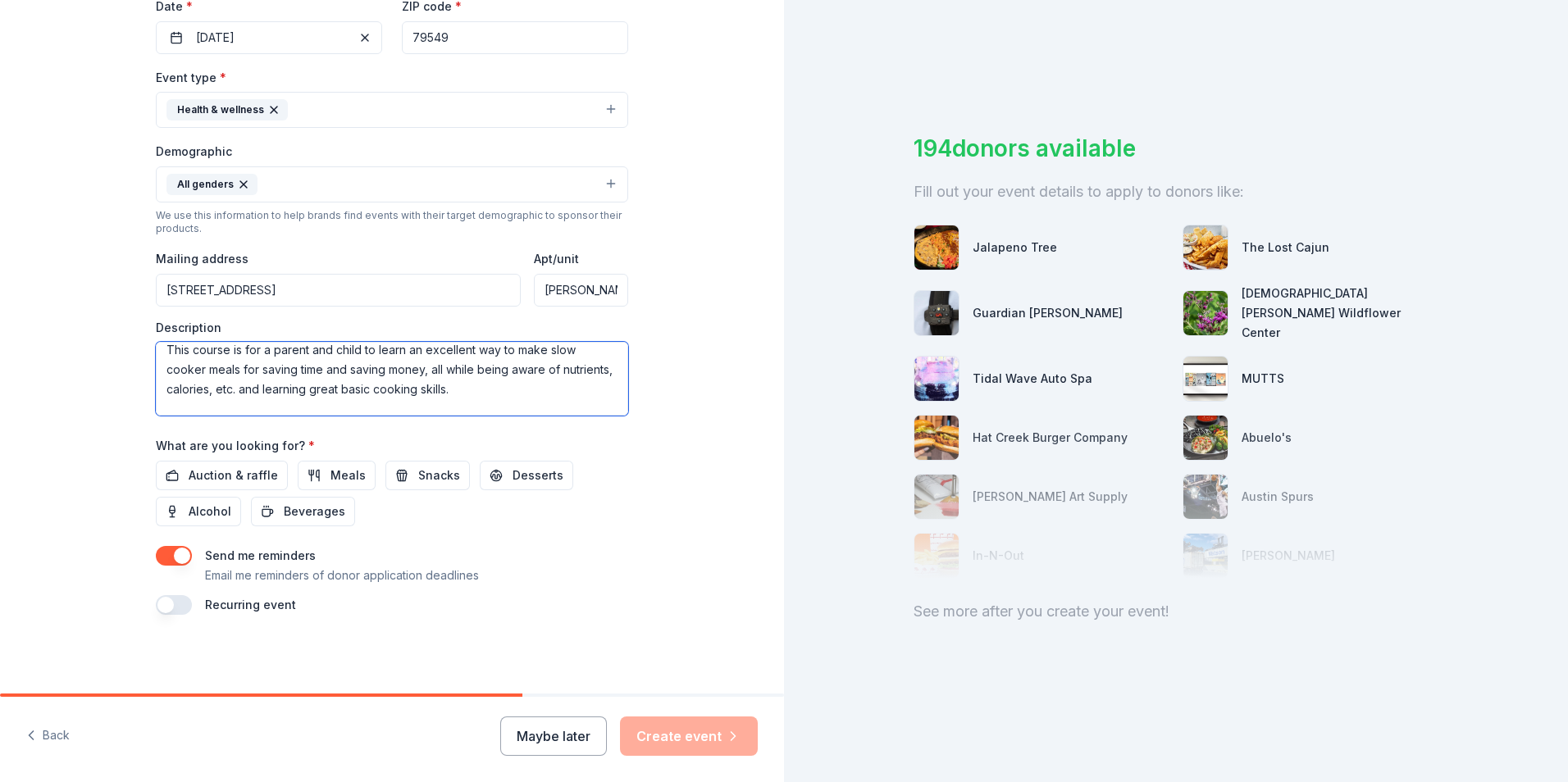
type textarea "This course is for a parent and child to learn an excellent way to make slow co…"
click at [375, 515] on div "Auction & raffle Meals Snacks Desserts Alcohol Beverages" at bounding box center [392, 493] width 473 height 66
click at [198, 477] on span "Auction & raffle" at bounding box center [233, 476] width 89 height 20
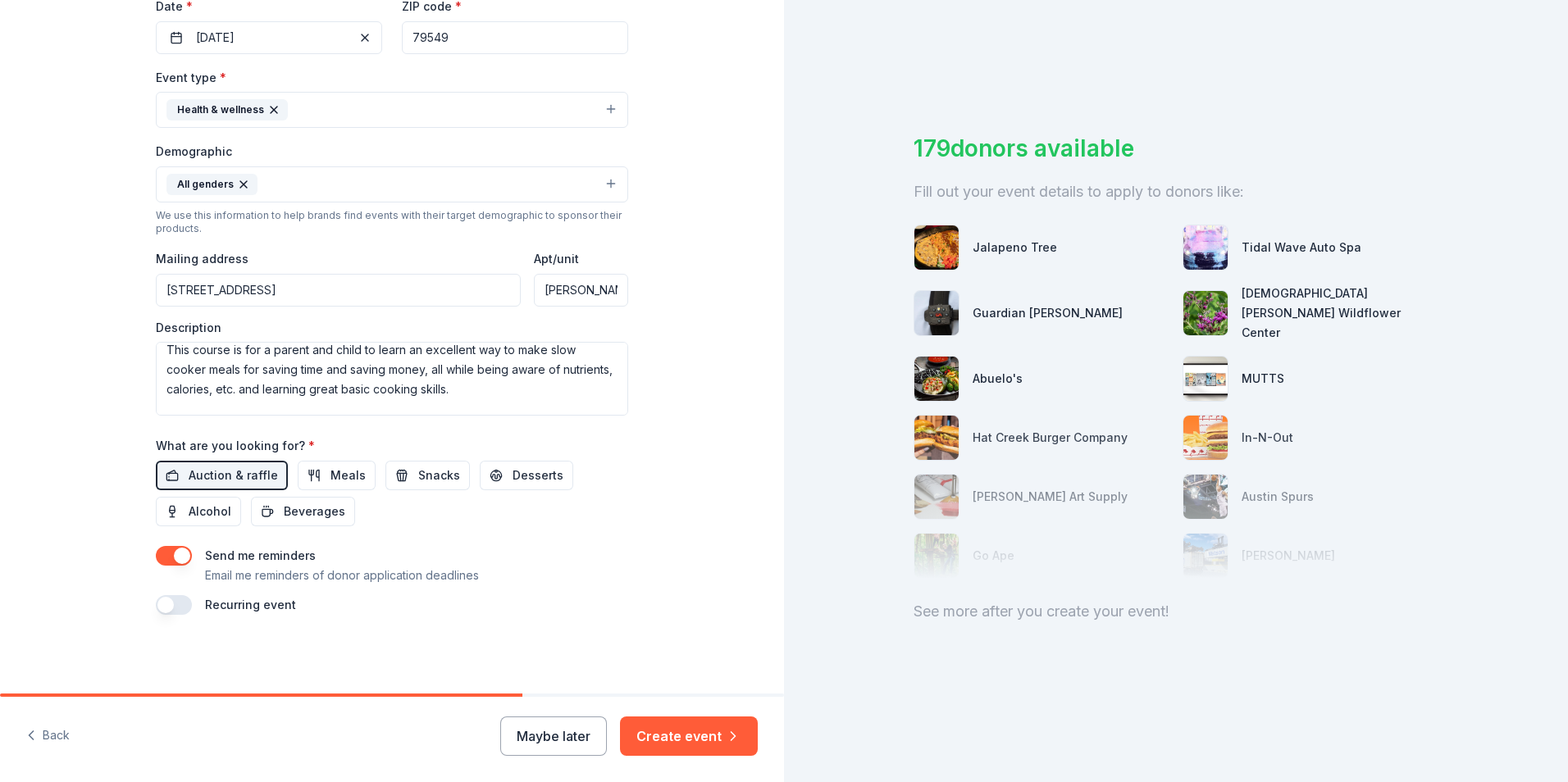
click at [269, 606] on label "Recurring event" at bounding box center [251, 605] width 91 height 14
click at [175, 557] on button "button" at bounding box center [174, 555] width 36 height 20
click at [670, 740] on button "Create event" at bounding box center [689, 736] width 137 height 39
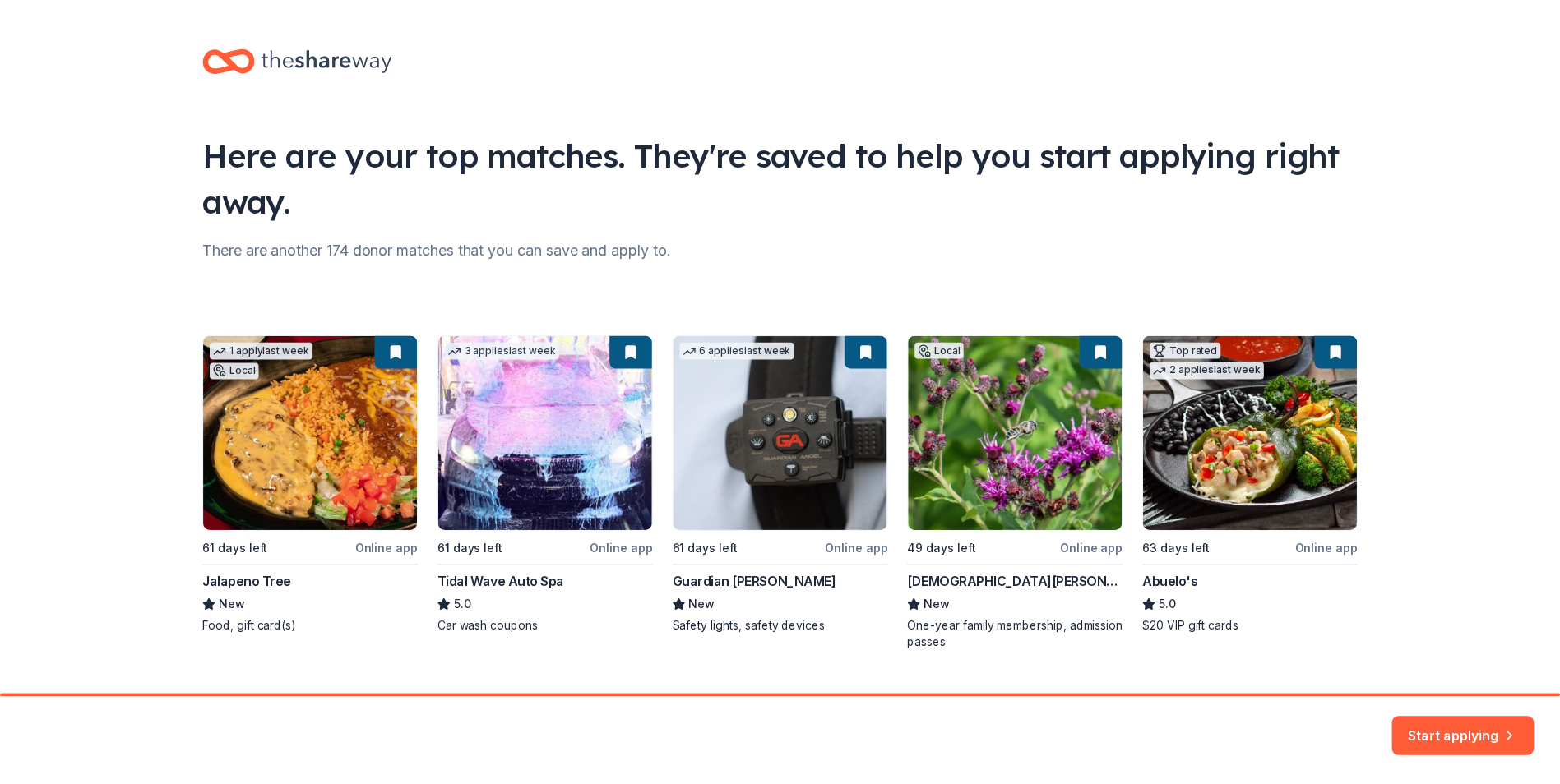
scroll to position [35, 0]
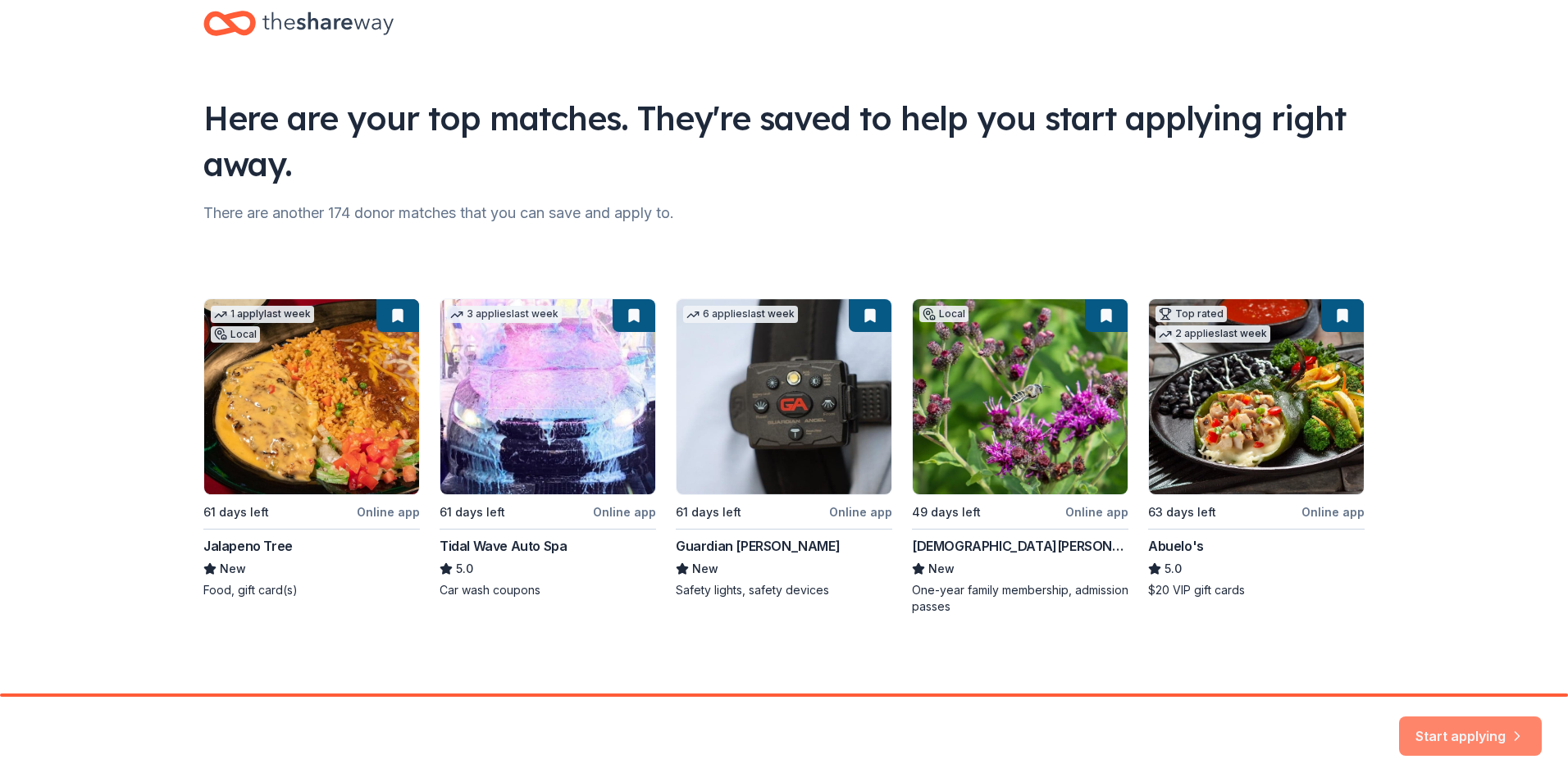
click at [1436, 734] on button "Start applying" at bounding box center [1470, 726] width 143 height 39
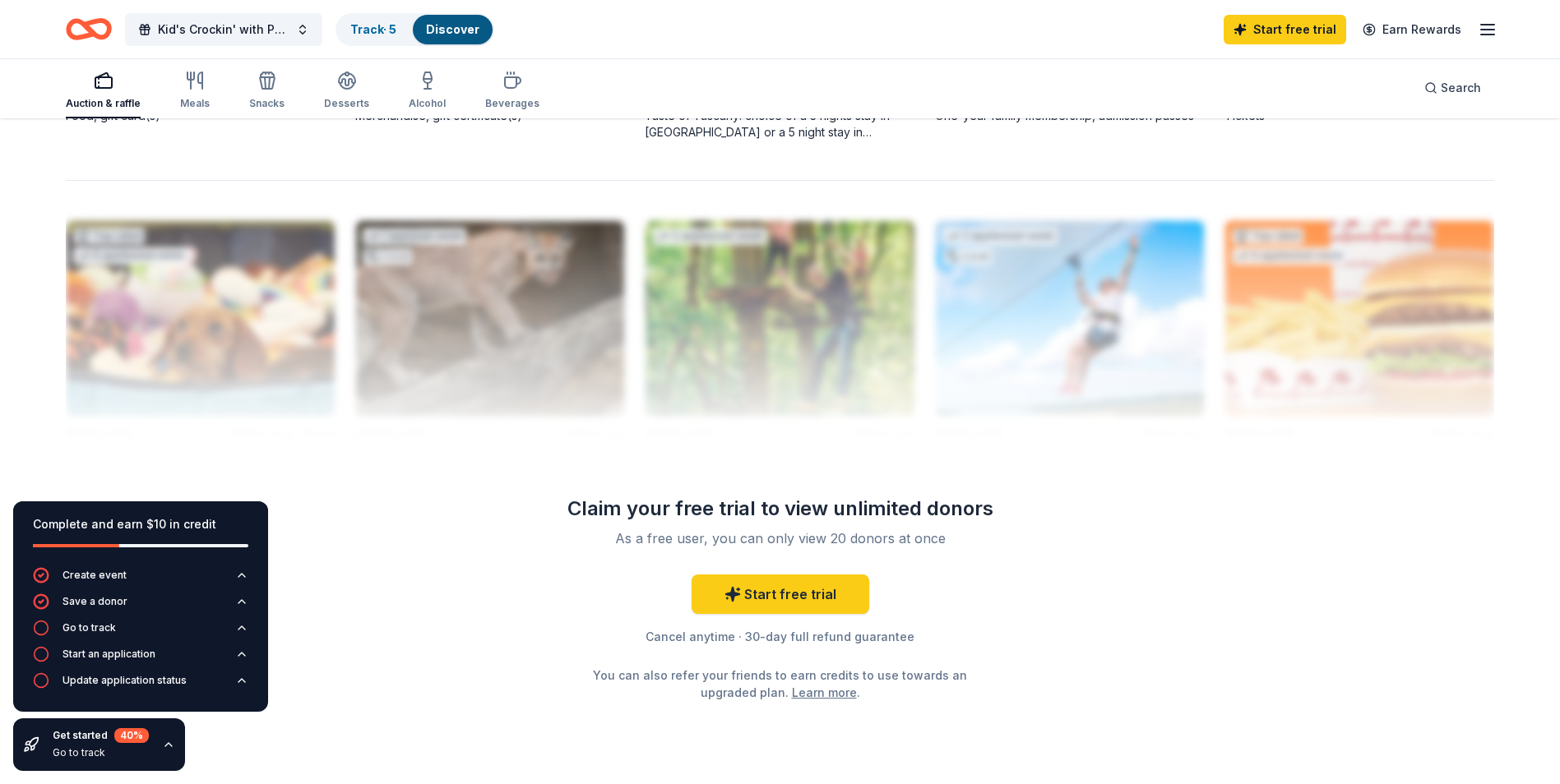
scroll to position [1562, 0]
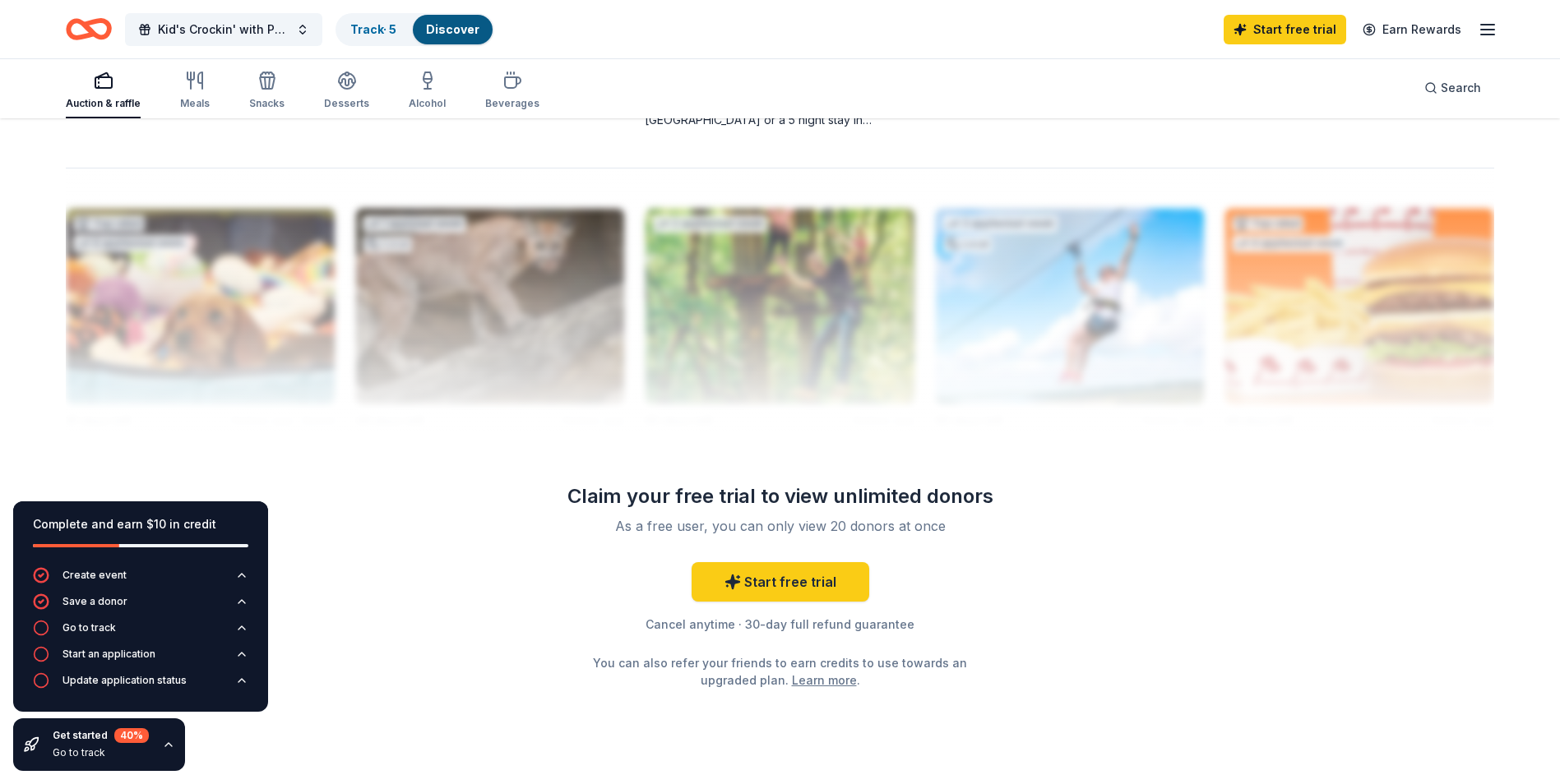
click at [1486, 23] on icon "button" at bounding box center [1487, 29] width 20 height 20
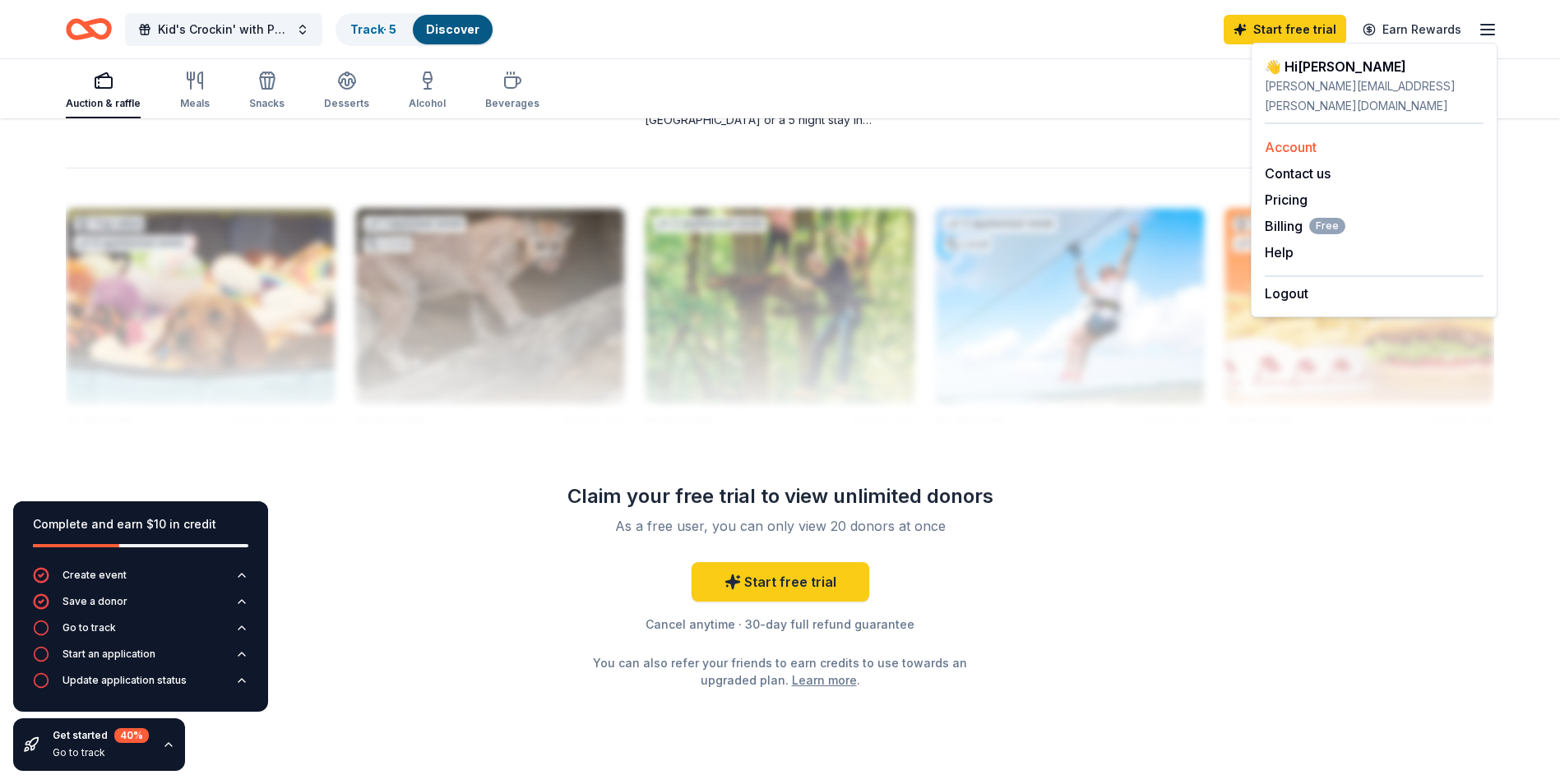
click at [1304, 139] on link "Account" at bounding box center [1291, 147] width 52 height 17
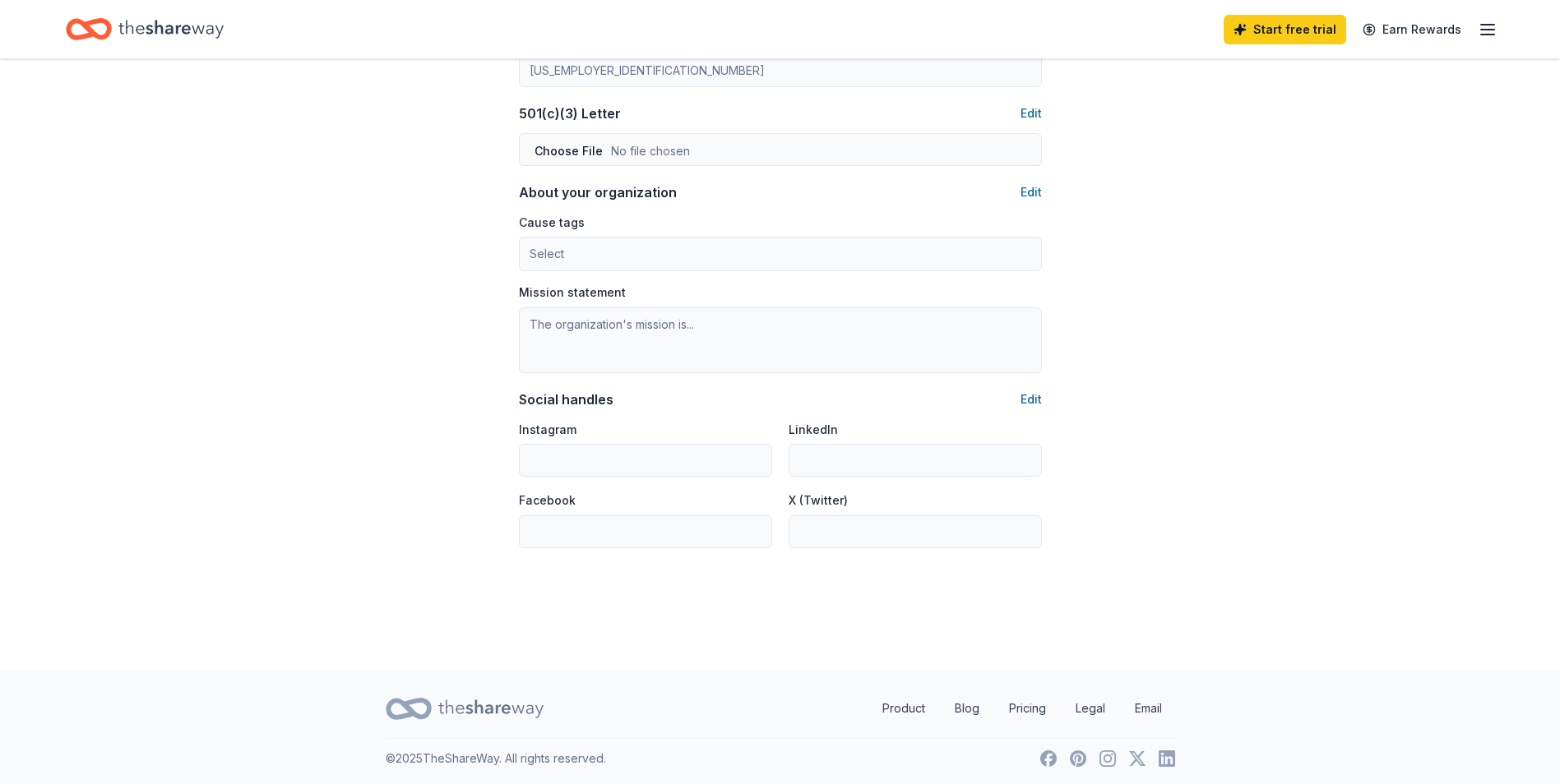
scroll to position [861, 0]
click at [1485, 32] on icon "button" at bounding box center [1487, 29] width 20 height 20
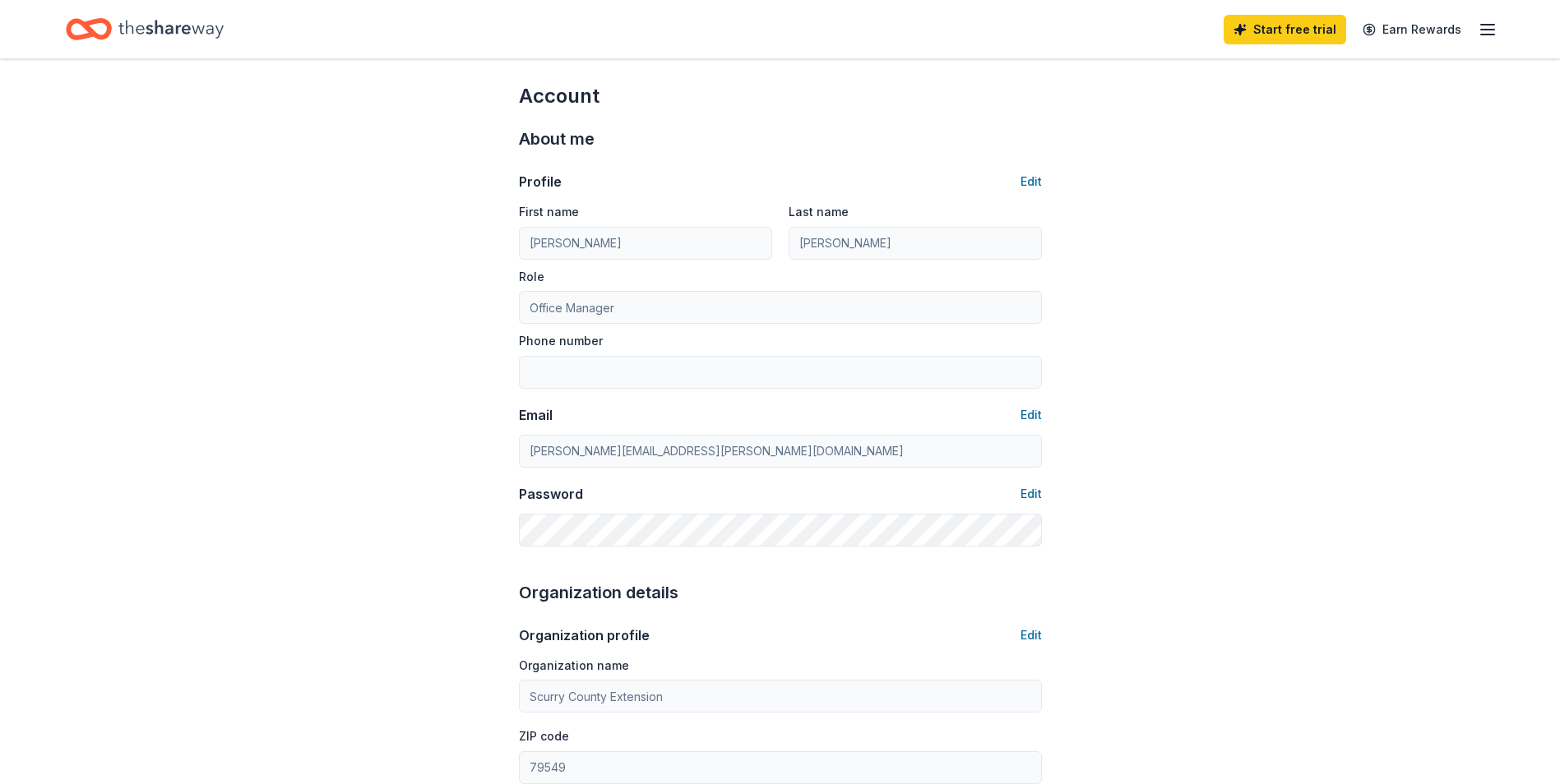
scroll to position [0, 0]
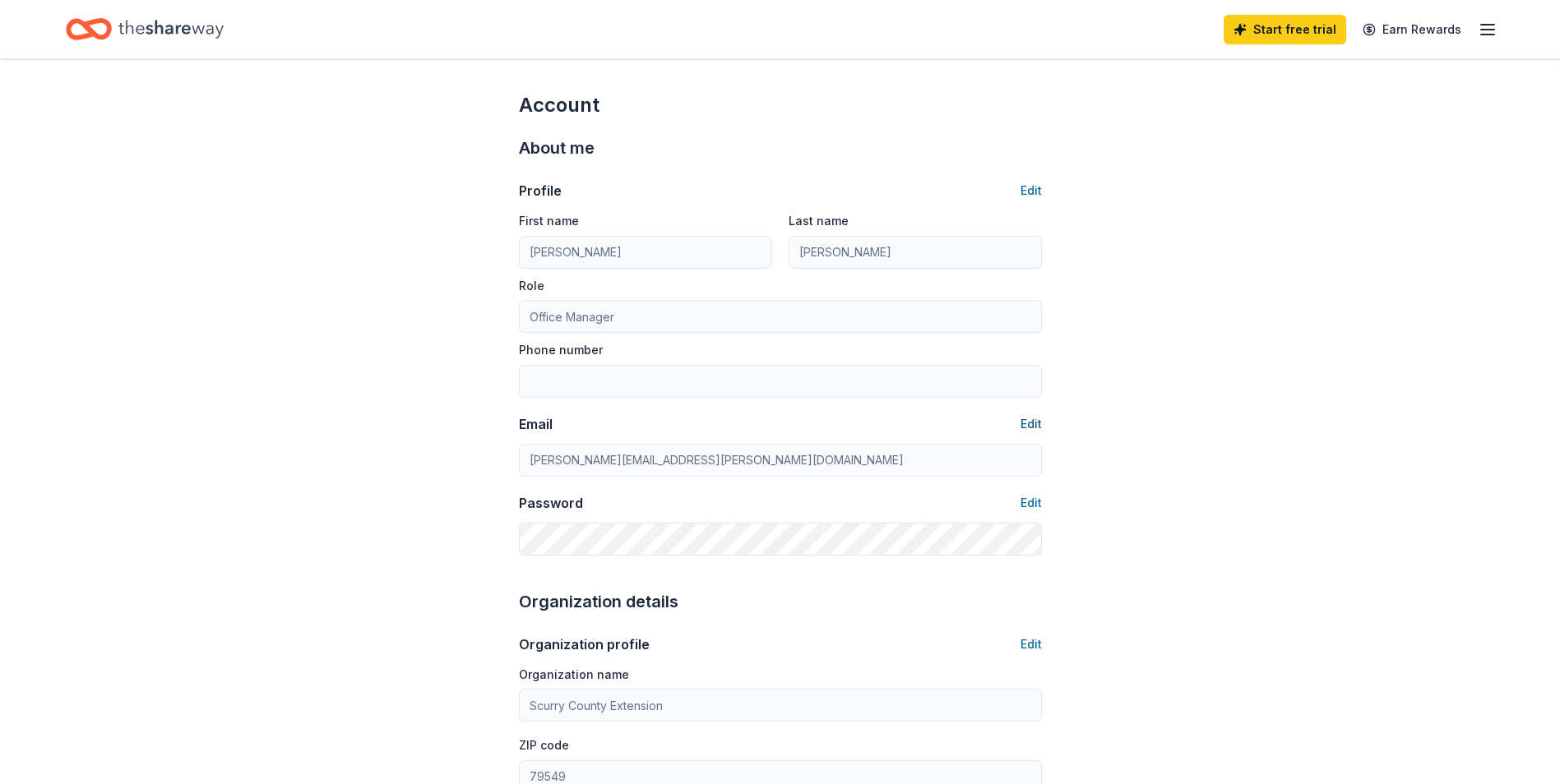
click at [1030, 423] on button "Edit" at bounding box center [1031, 424] width 21 height 20
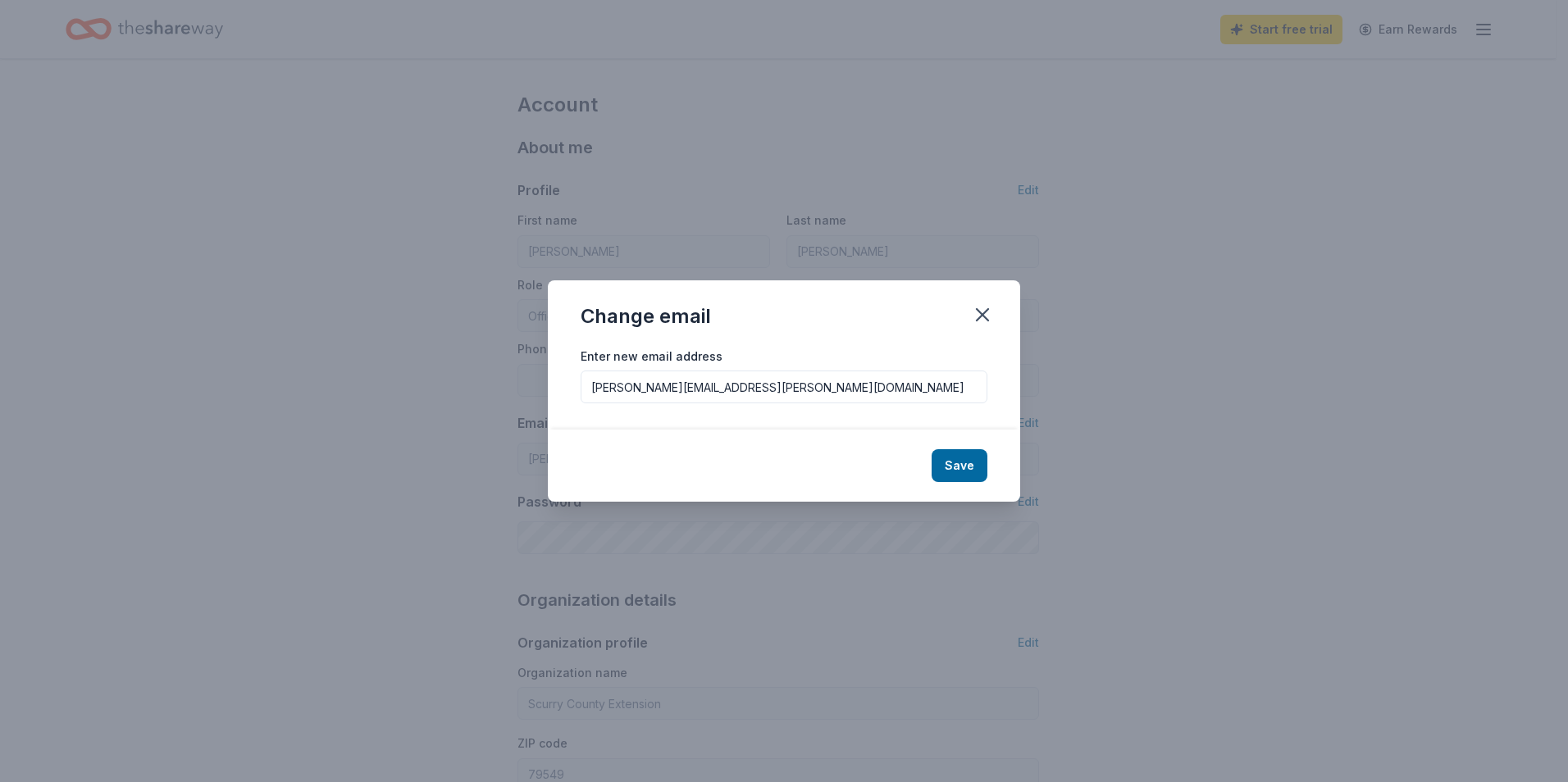
drag, startPoint x: 777, startPoint y: 393, endPoint x: 477, endPoint y: 382, distance: 300.2
click at [477, 382] on div "Change email Enter new email address [PERSON_NAME][EMAIL_ADDRESS][PERSON_NAME][…" at bounding box center [784, 391] width 1568 height 782
click at [987, 318] on icon "button" at bounding box center [982, 315] width 23 height 23
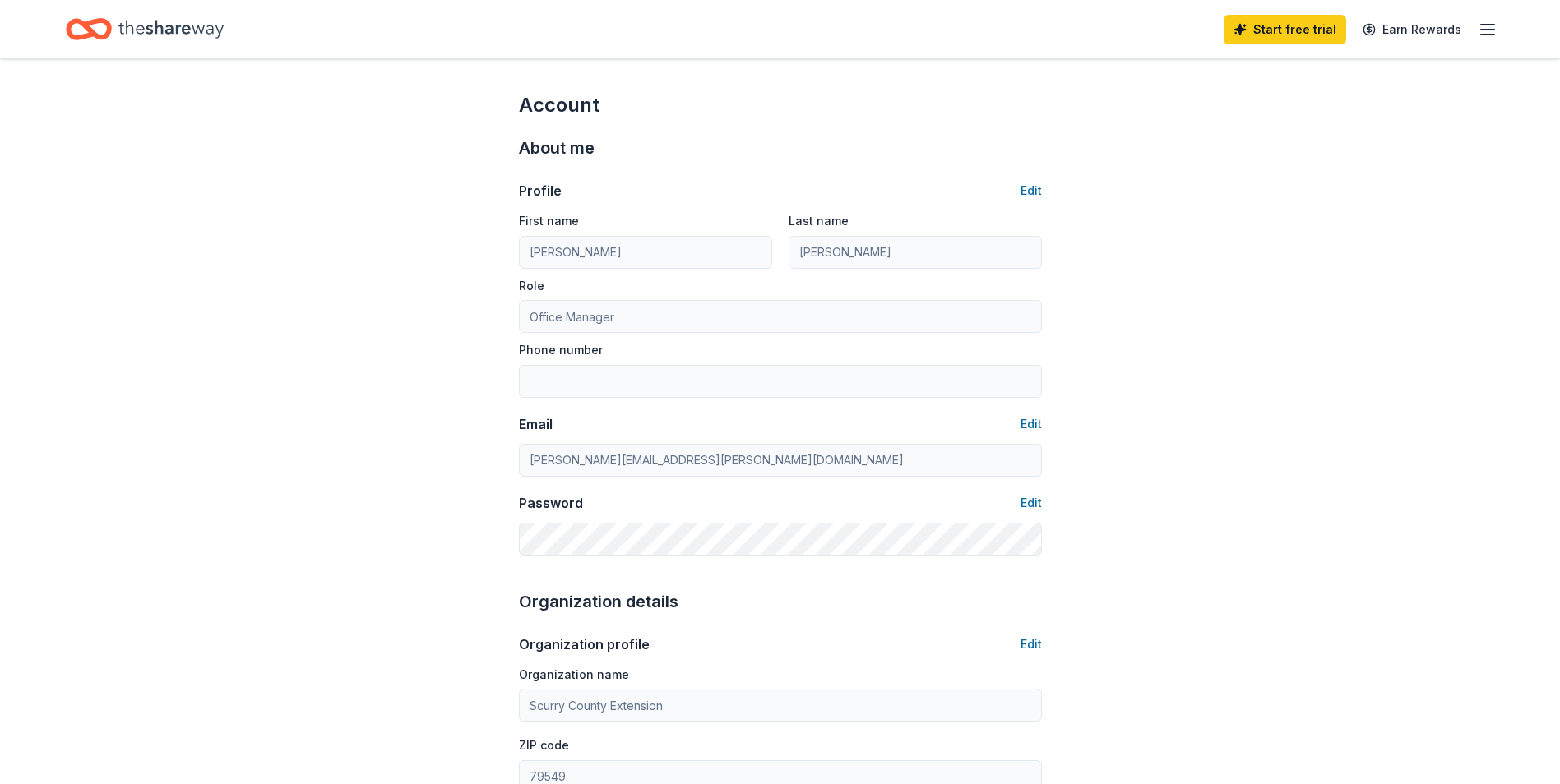
click at [1494, 33] on icon "button" at bounding box center [1487, 29] width 20 height 20
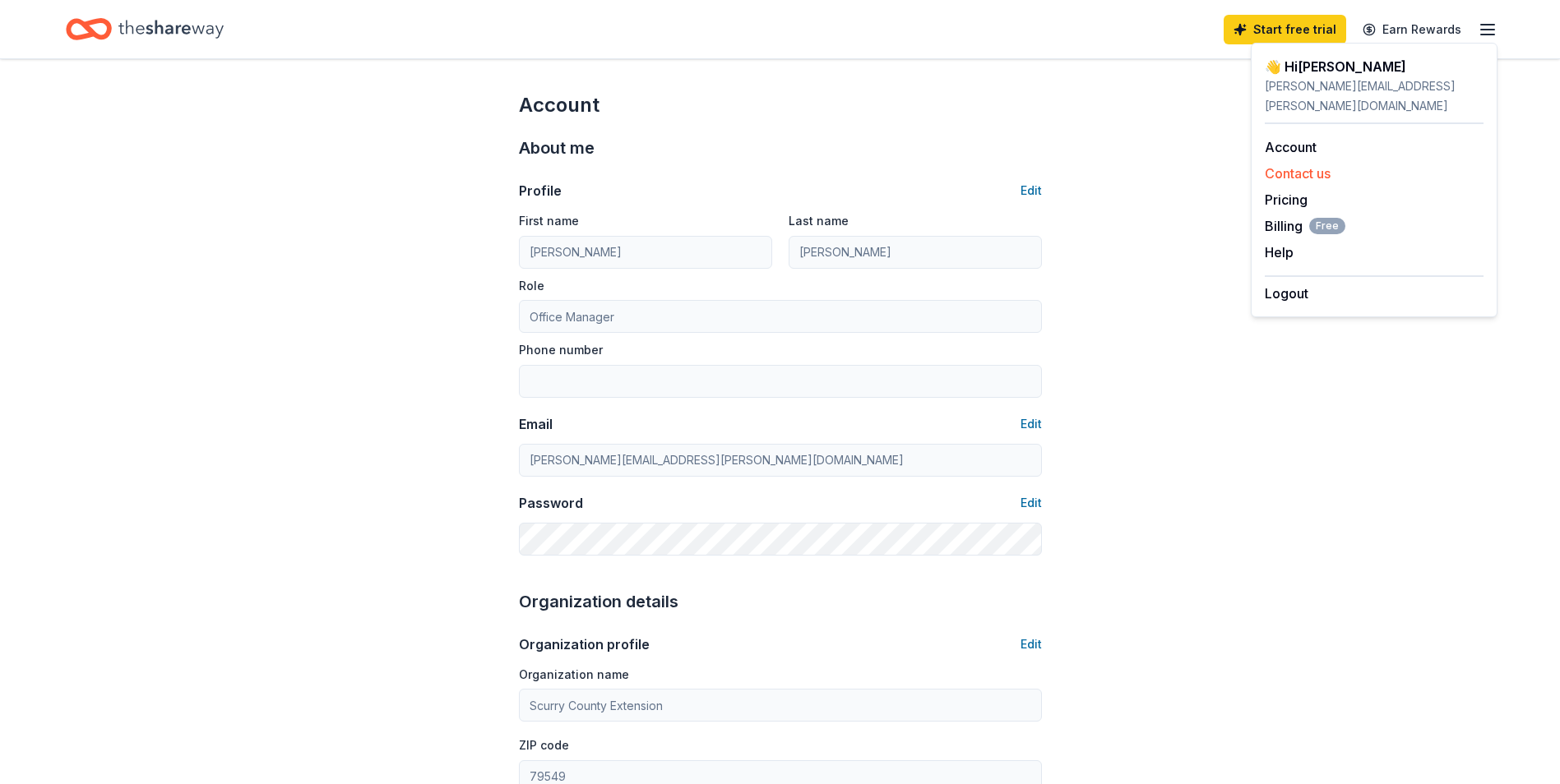
click at [1304, 164] on button "Contact us" at bounding box center [1297, 173] width 66 height 20
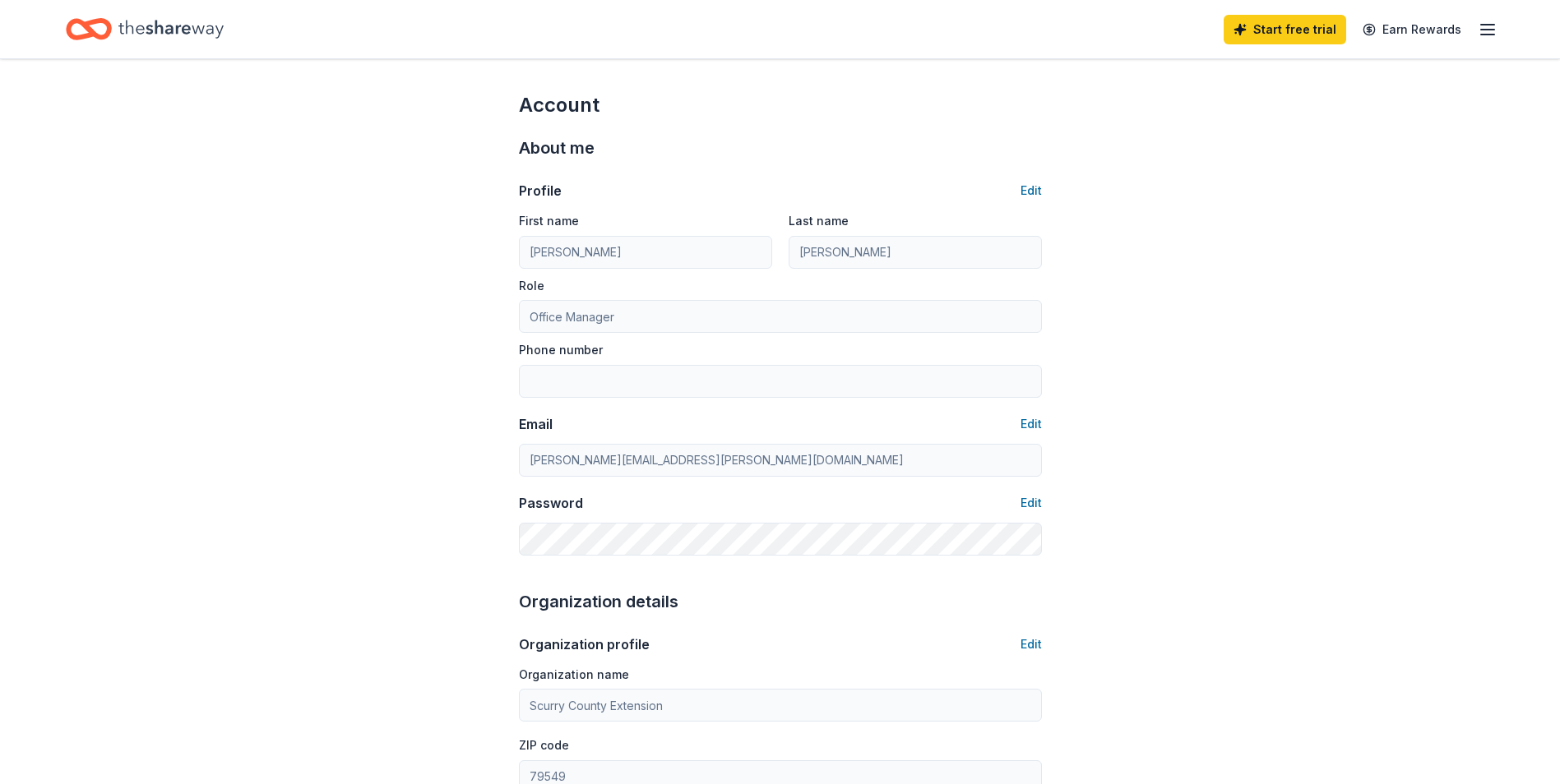
click at [1483, 34] on line "button" at bounding box center [1487, 34] width 13 height 0
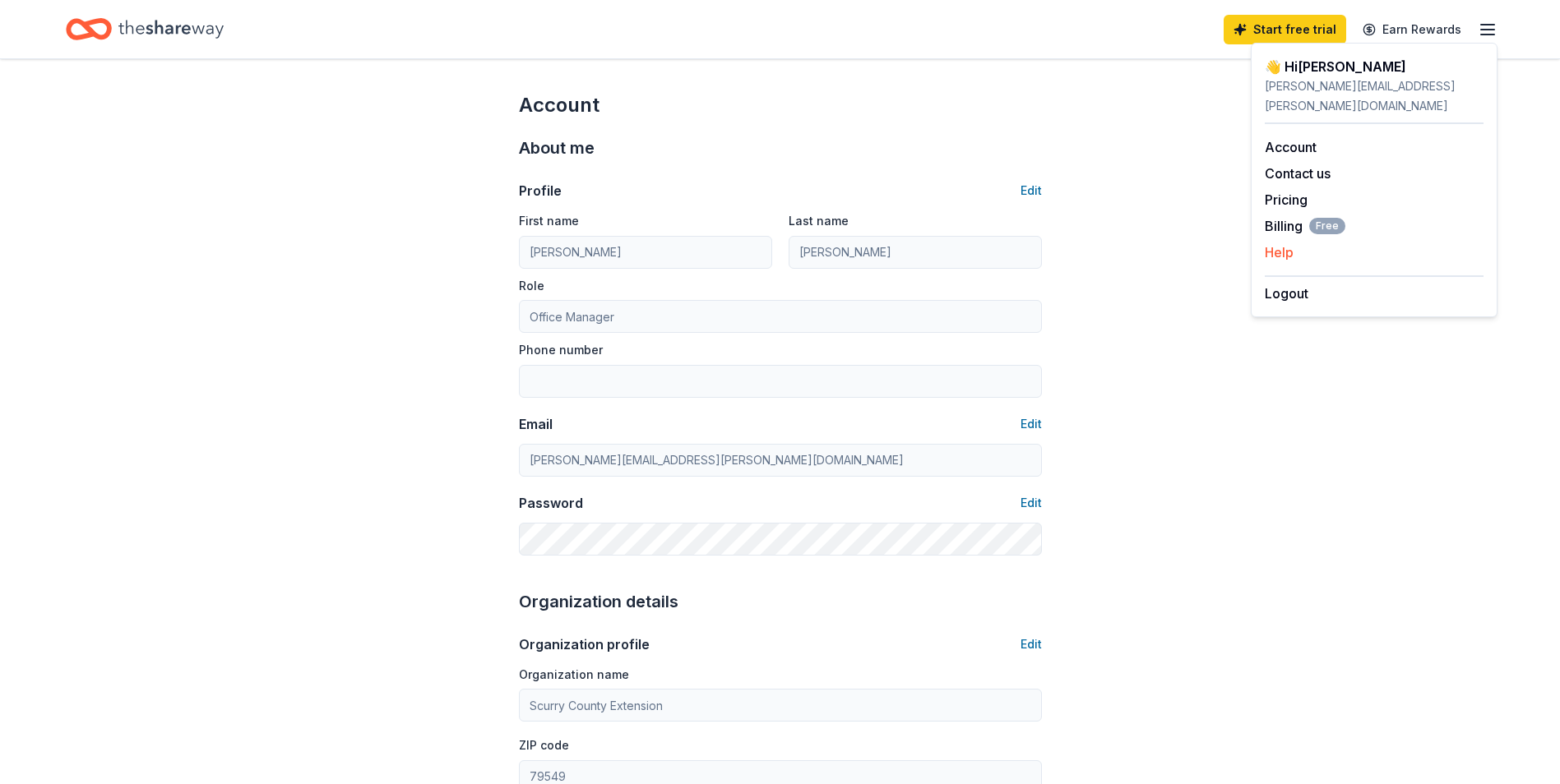
click at [1282, 242] on button "Help" at bounding box center [1279, 251] width 29 height 20
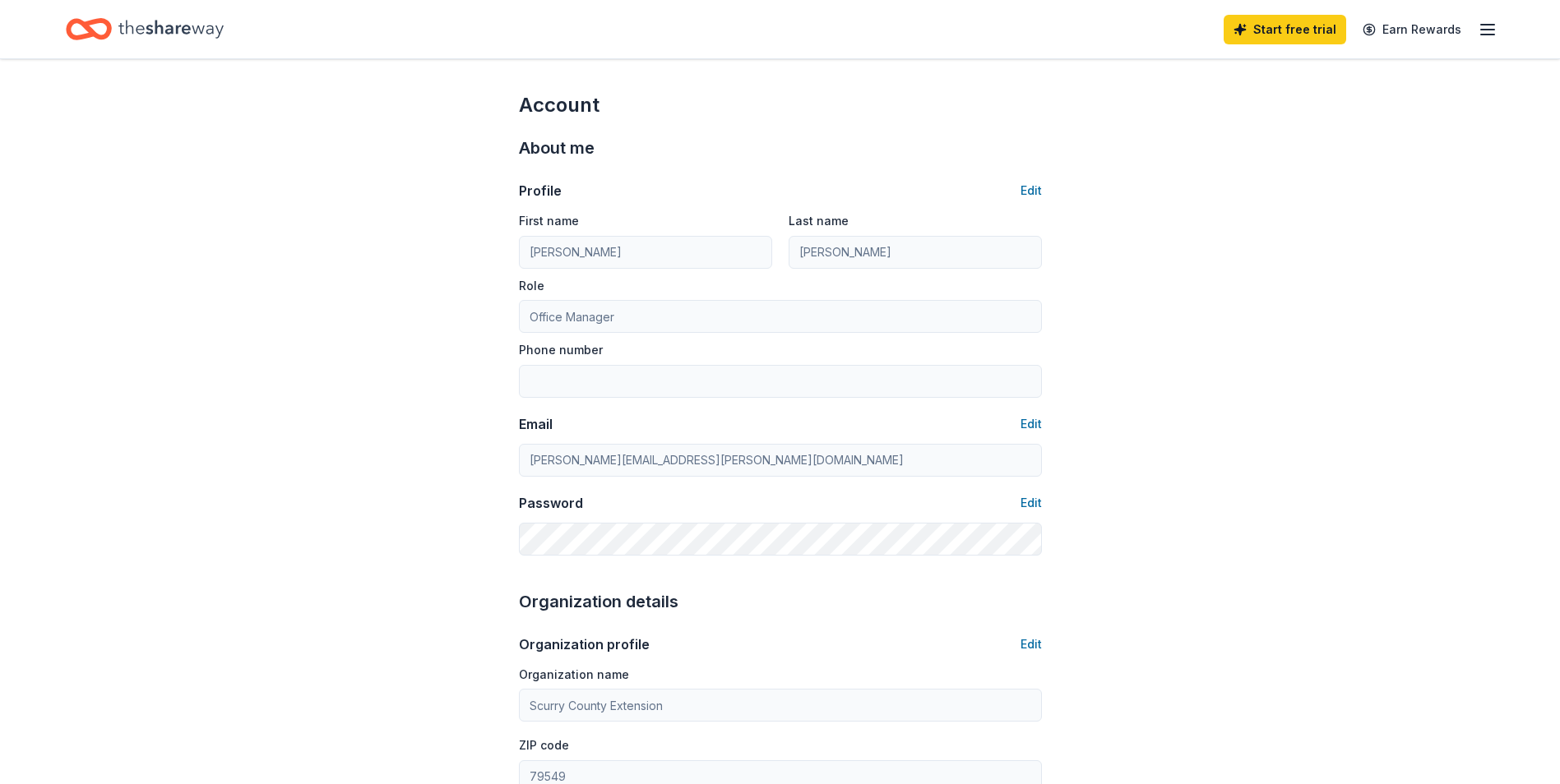
click at [1488, 34] on line "button" at bounding box center [1487, 34] width 13 height 0
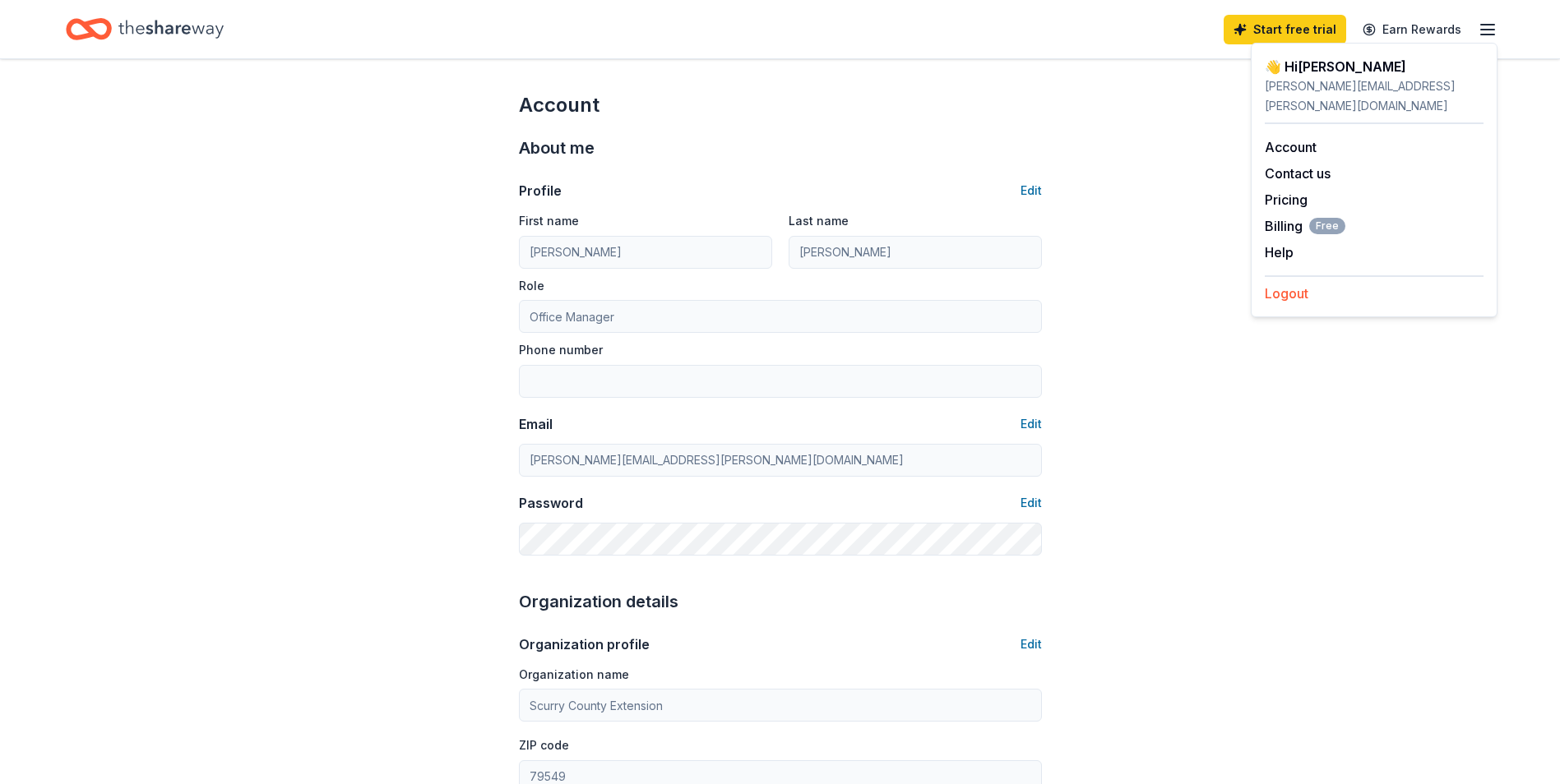
click at [1295, 284] on button "Logout" at bounding box center [1286, 293] width 44 height 20
